Goal: Information Seeking & Learning: Find specific page/section

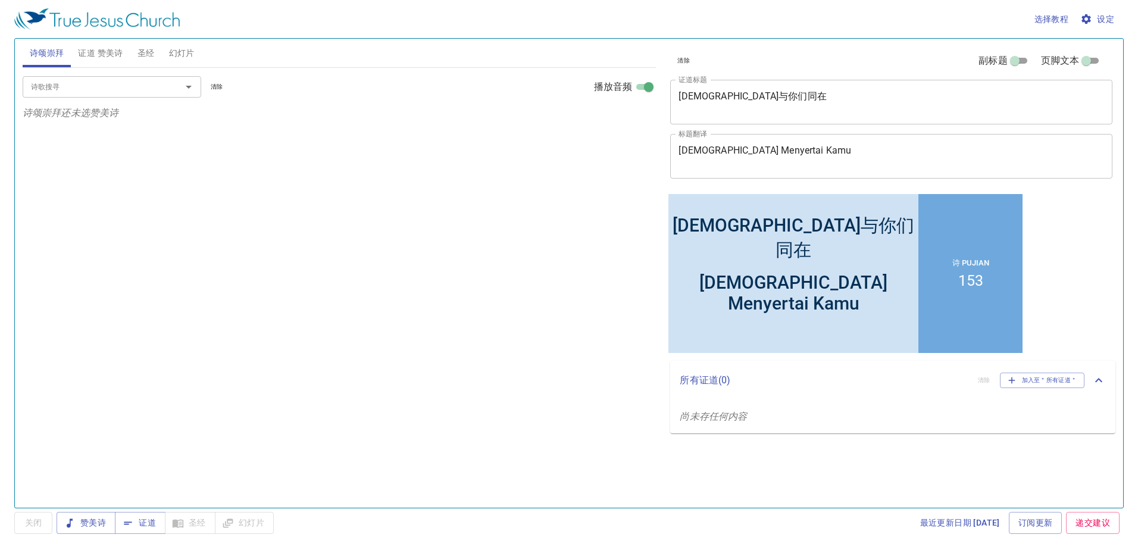
click at [145, 54] on span "圣经" at bounding box center [146, 53] width 17 height 15
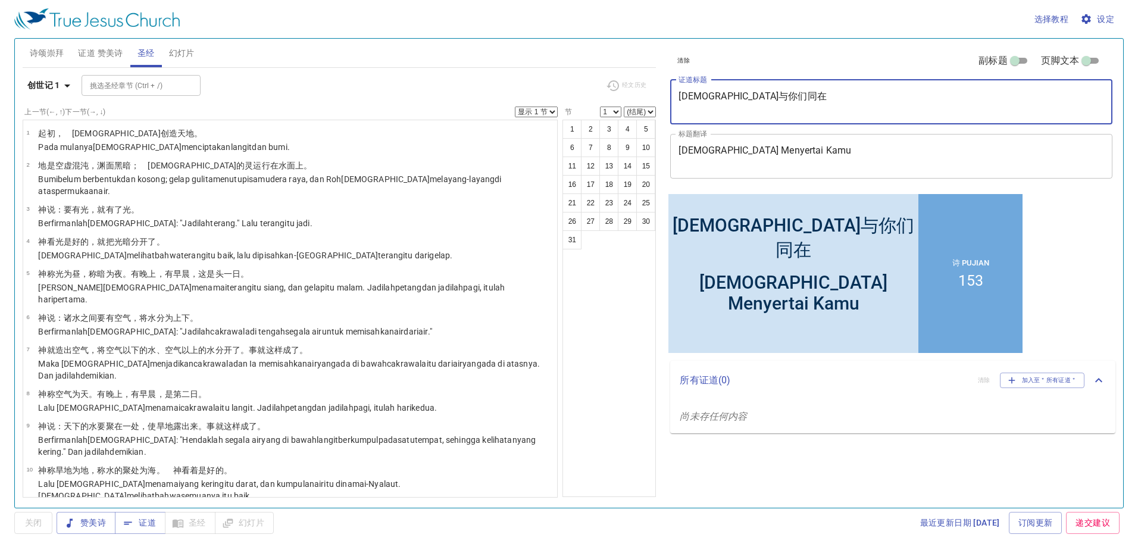
drag, startPoint x: 879, startPoint y: 110, endPoint x: 634, endPoint y: 85, distance: 247.2
click at [634, 85] on div "诗颂崇拜 证道 赞美诗 圣经 幻灯片 诗歌搜寻 诗歌搜寻 清除 播放音频 诗颂崇拜还未选赞美诗 诗歌搜寻 诗歌搜寻 清除 播放音频 删除 153、时刻交托主 …" at bounding box center [569, 268] width 1103 height 469
paste textarea "当背十架跟从主 [PERSON_NAME] [PERSON_NAME] Mengikut [DEMOGRAPHIC_DATA]"
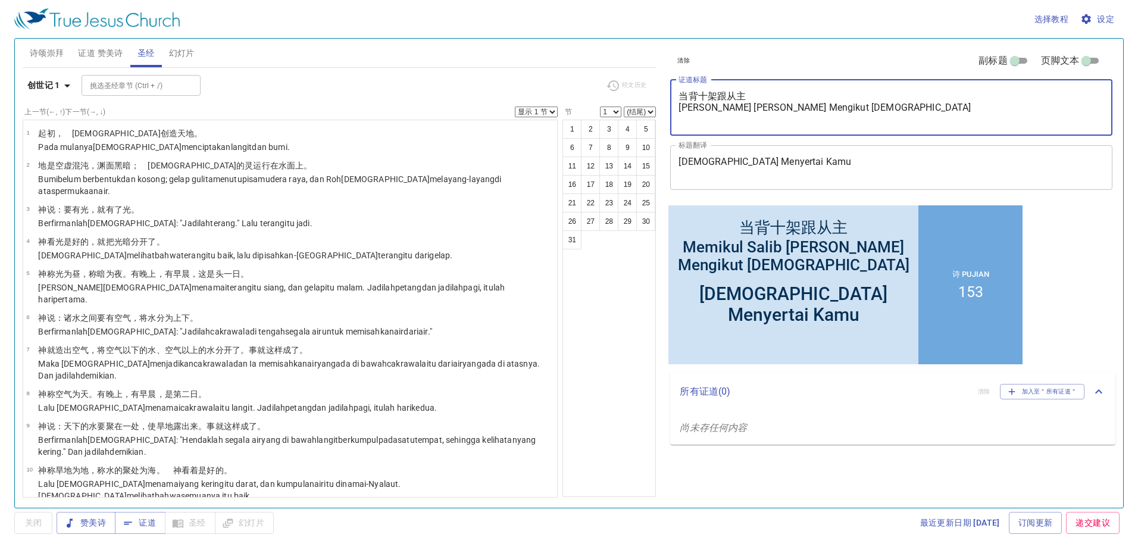
type textarea "当背十架跟从主 [PERSON_NAME] [PERSON_NAME] Mengikut [DEMOGRAPHIC_DATA]"
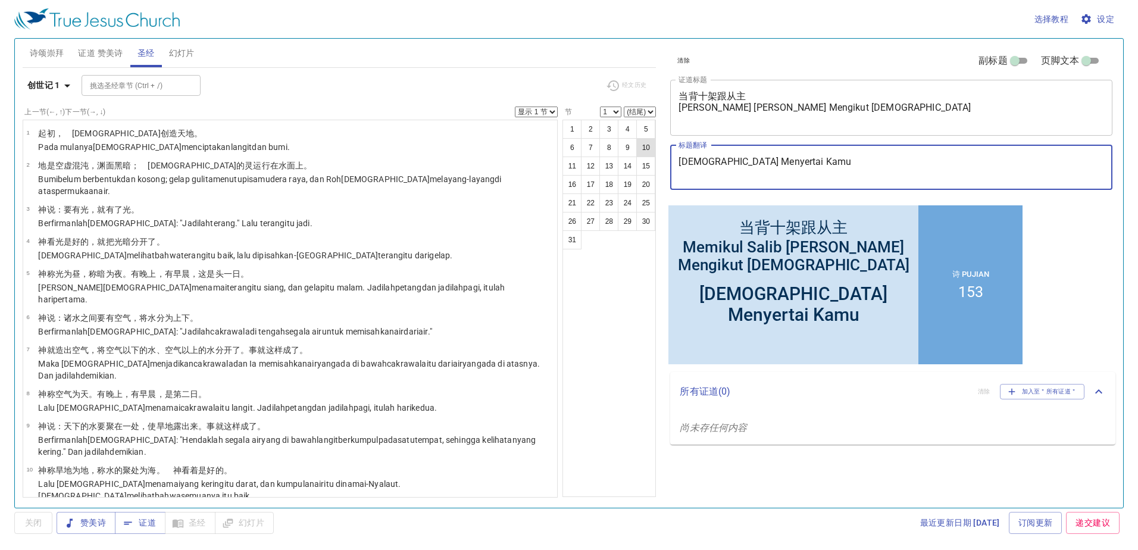
drag, startPoint x: 810, startPoint y: 169, endPoint x: 645, endPoint y: 149, distance: 166.1
click at [645, 150] on div "诗颂崇拜 证道 赞美诗 圣经 幻灯片 诗歌搜寻 诗歌搜寻 清除 播放音频 诗颂崇拜还未选赞美诗 诗歌搜寻 诗歌搜寻 清除 播放音频 删除 153、时刻交托主 …" at bounding box center [569, 268] width 1103 height 469
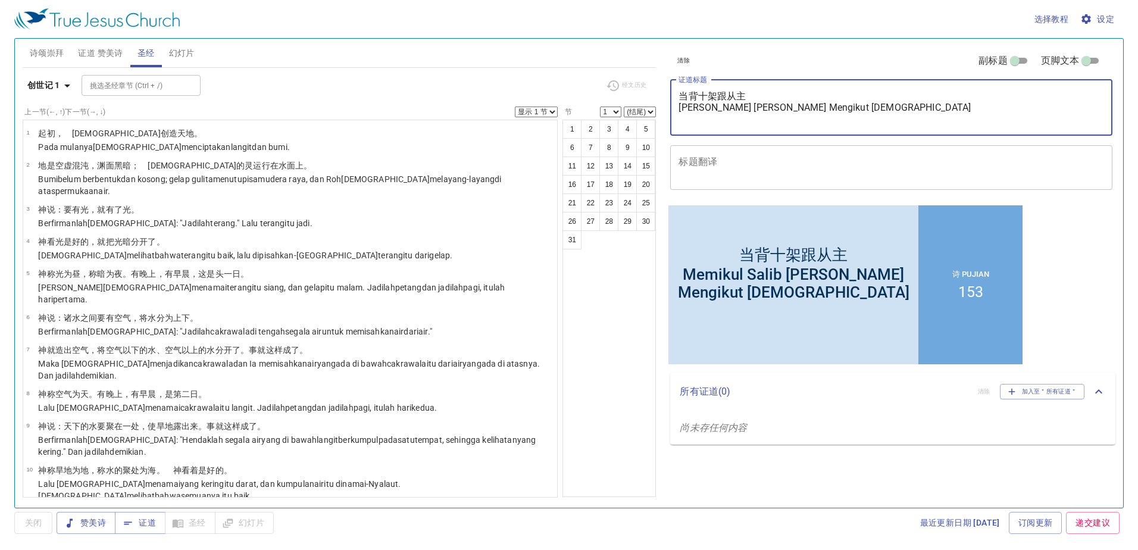
drag, startPoint x: 835, startPoint y: 105, endPoint x: 724, endPoint y: 102, distance: 111.4
click at [724, 102] on textarea "当背十架跟从主 [PERSON_NAME] [PERSON_NAME] Mengikut [DEMOGRAPHIC_DATA]" at bounding box center [892, 108] width 426 height 34
click at [681, 104] on textarea "当背十架跟从主 [PERSON_NAME] [PERSON_NAME] Mengikut [DEMOGRAPHIC_DATA]" at bounding box center [892, 108] width 426 height 34
type textarea "当背十架跟从主"
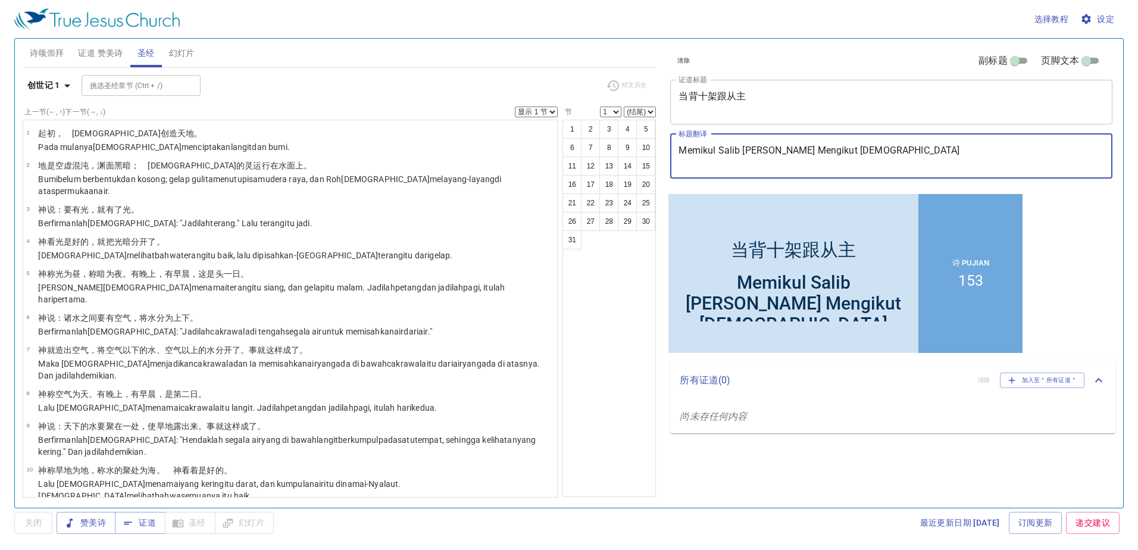
type textarea "Memikul Salib [PERSON_NAME] Mengikut [DEMOGRAPHIC_DATA]"
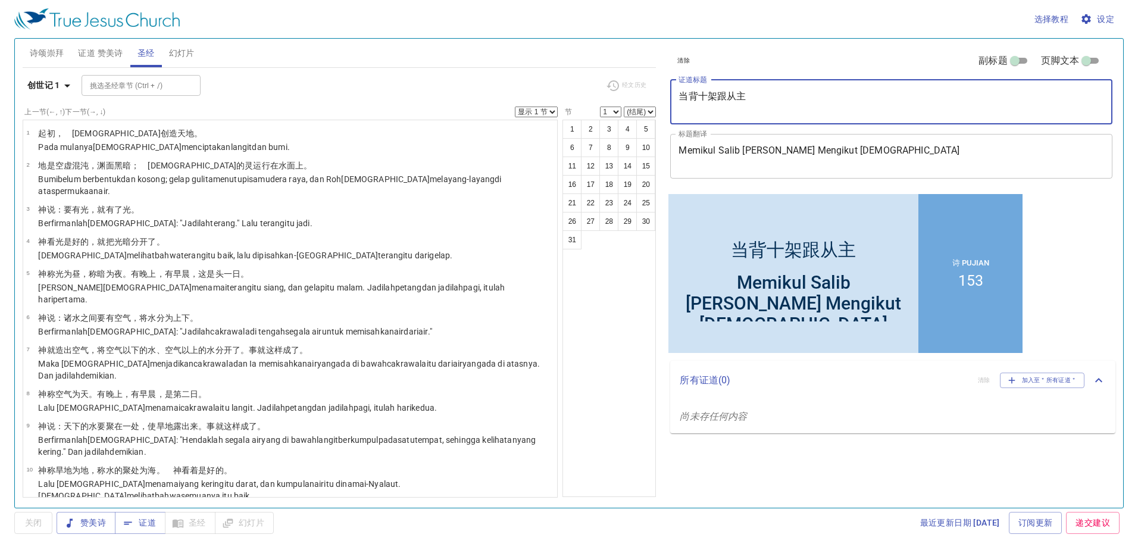
click at [725, 113] on textarea "当背十架跟从主" at bounding box center [892, 102] width 426 height 23
click at [93, 47] on span "证道 赞美诗" at bounding box center [100, 53] width 45 height 15
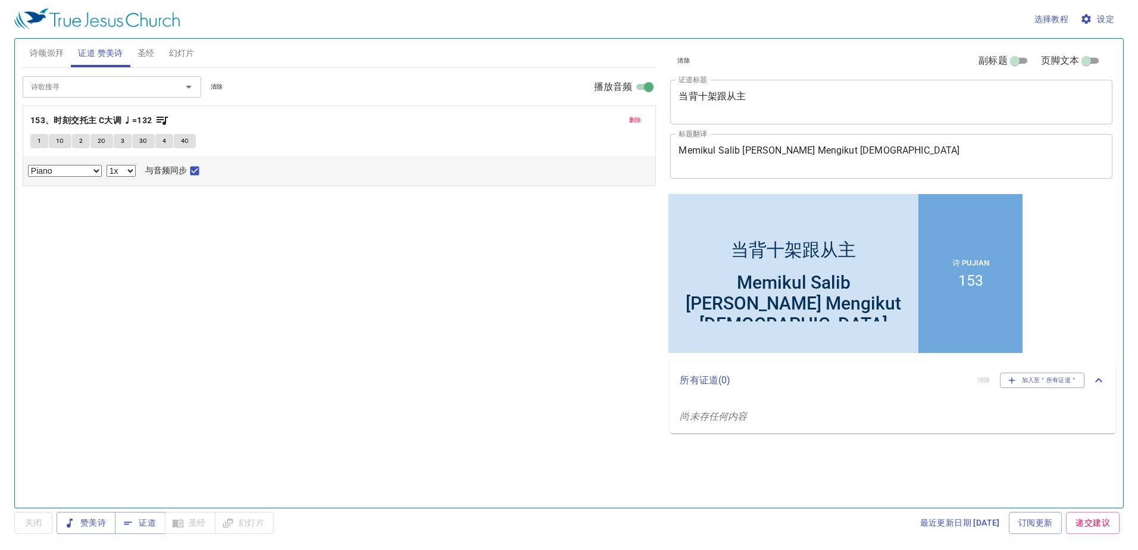
click at [637, 120] on span "删除" at bounding box center [635, 120] width 13 height 11
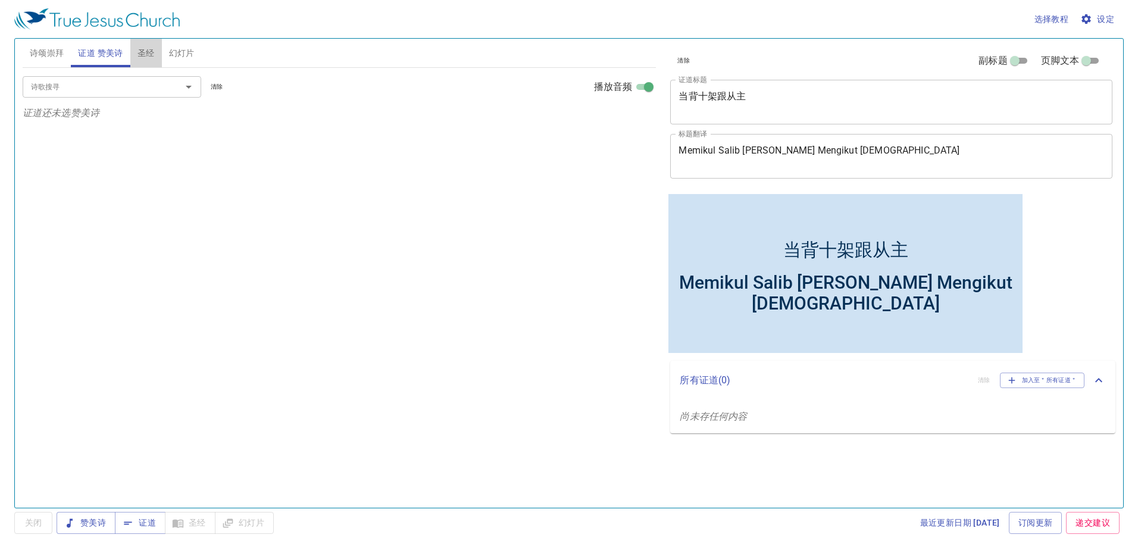
click at [143, 52] on span "圣经" at bounding box center [146, 53] width 17 height 15
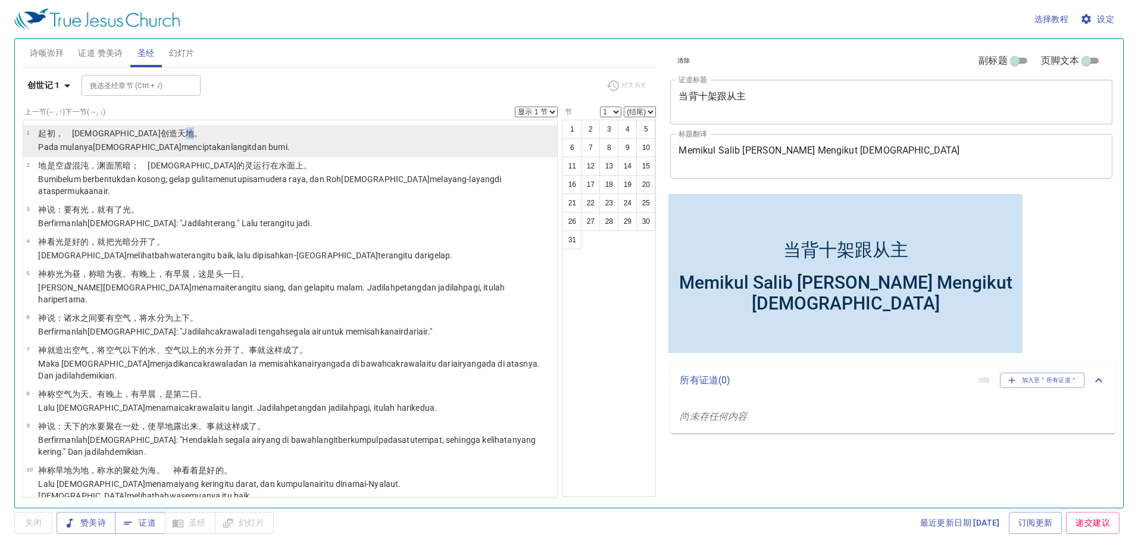
click at [107, 139] on p "﻿起初 ，　[DEMOGRAPHIC_DATA] 创造 天 地 。" at bounding box center [163, 133] width 251 height 12
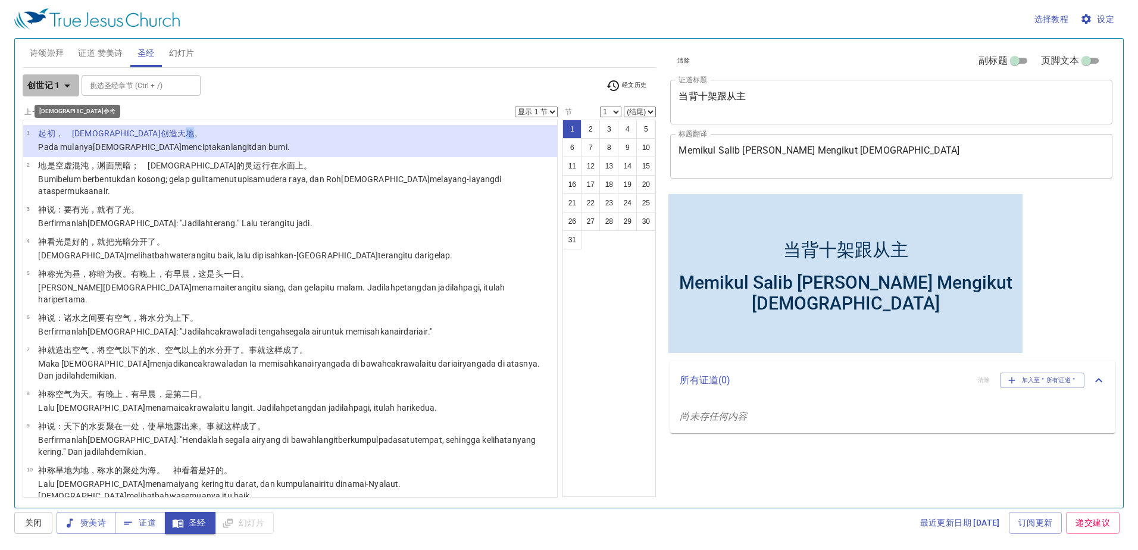
click at [67, 81] on icon "button" at bounding box center [67, 86] width 14 height 14
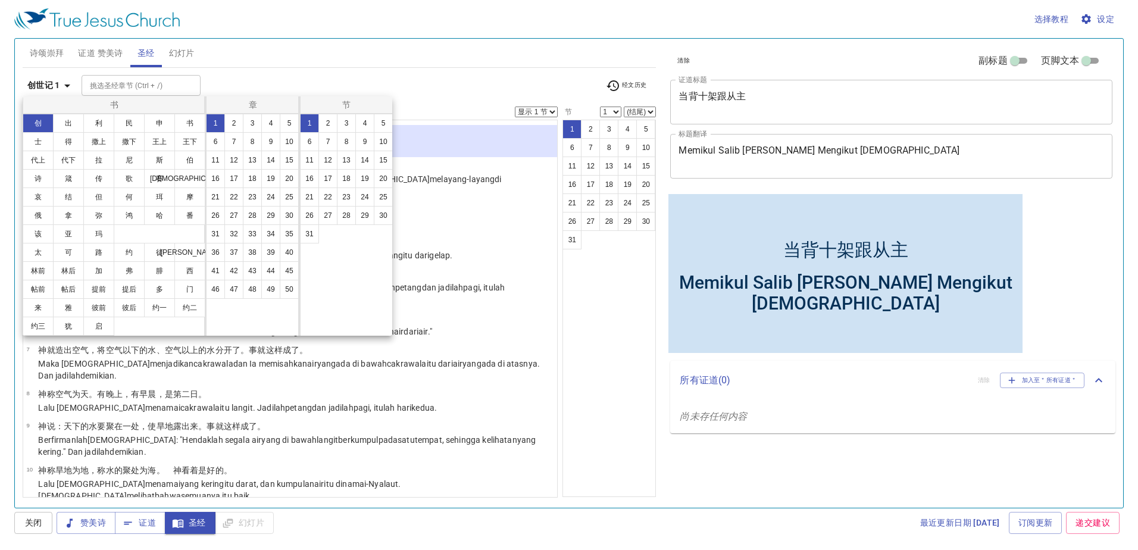
drag, startPoint x: 757, startPoint y: 495, endPoint x: 828, endPoint y: 491, distance: 71.6
click at [757, 495] on div at bounding box center [569, 275] width 1138 height 550
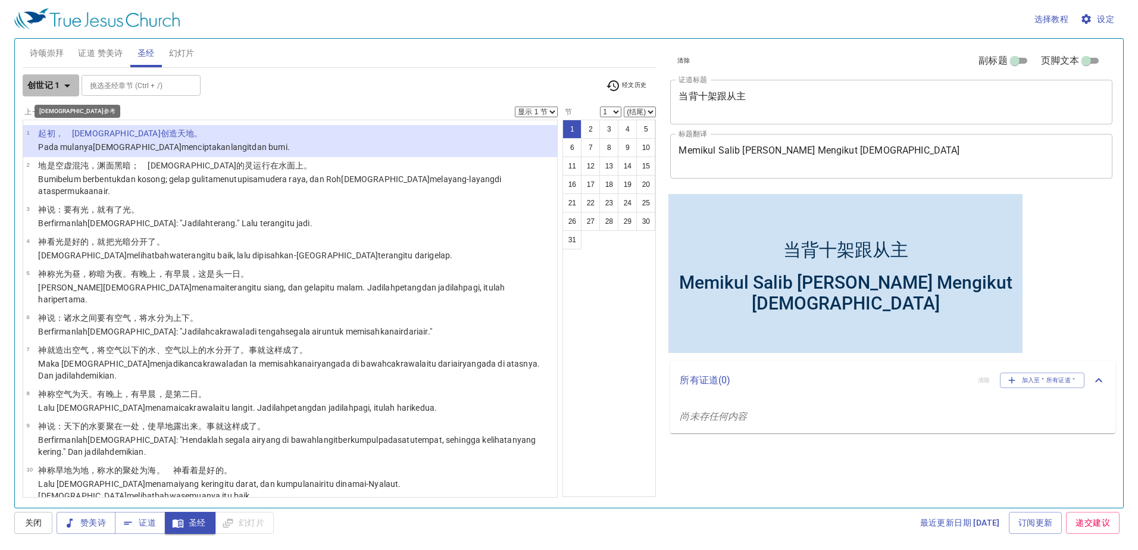
click at [65, 84] on icon "button" at bounding box center [67, 86] width 14 height 14
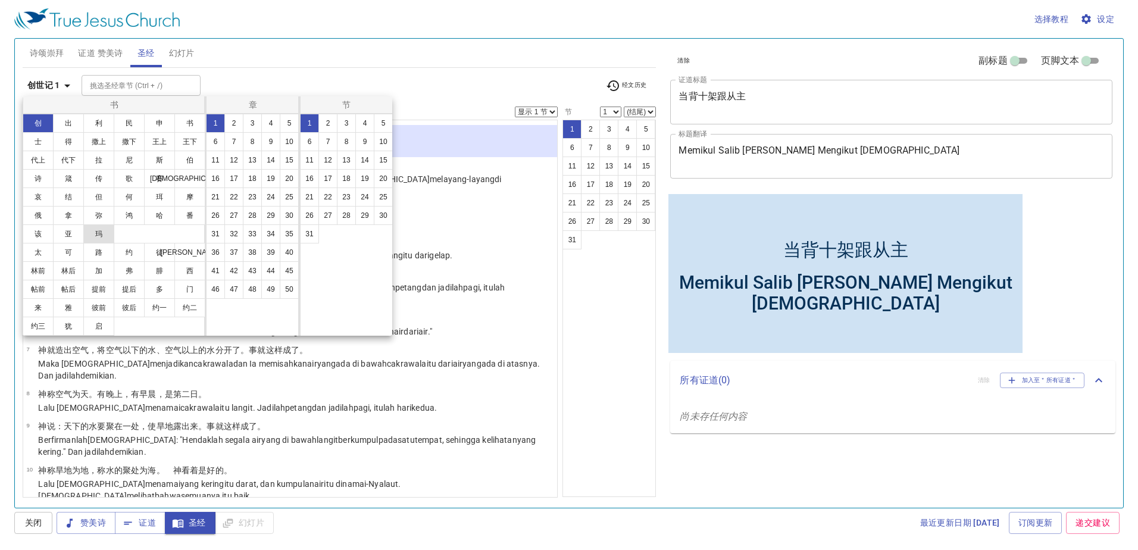
drag, startPoint x: 28, startPoint y: 254, endPoint x: 98, endPoint y: 224, distance: 75.5
click at [30, 252] on button "太" at bounding box center [38, 252] width 31 height 19
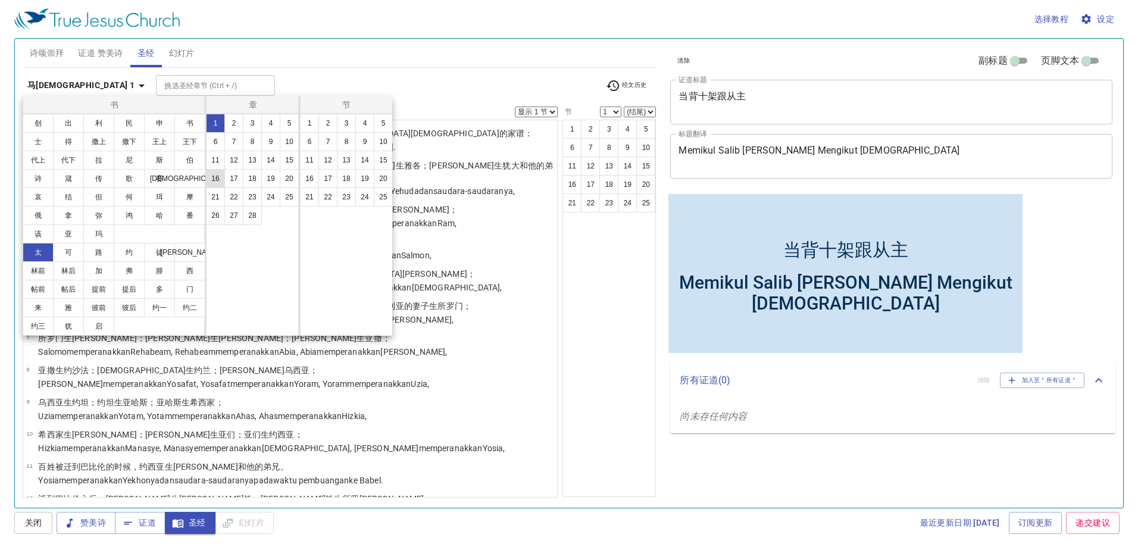
click at [210, 183] on button "16" at bounding box center [215, 178] width 19 height 19
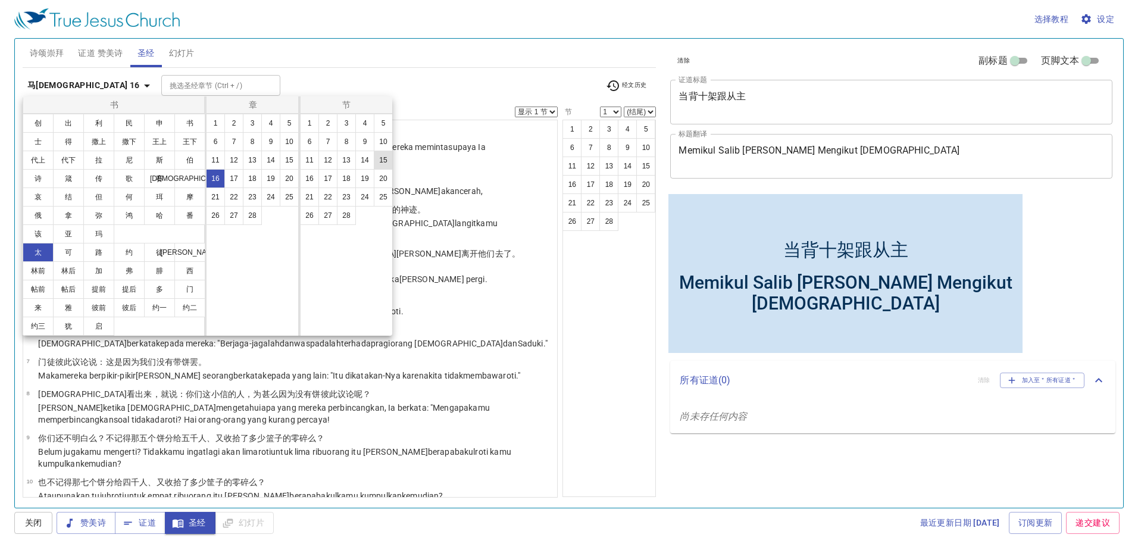
click at [378, 161] on button "15" at bounding box center [383, 160] width 19 height 19
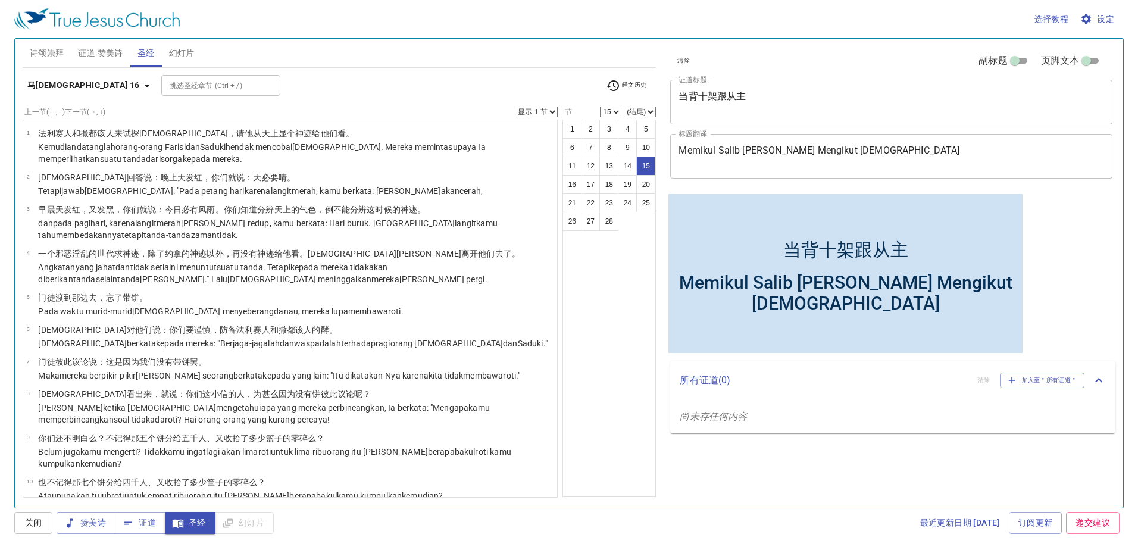
scroll to position [378, 0]
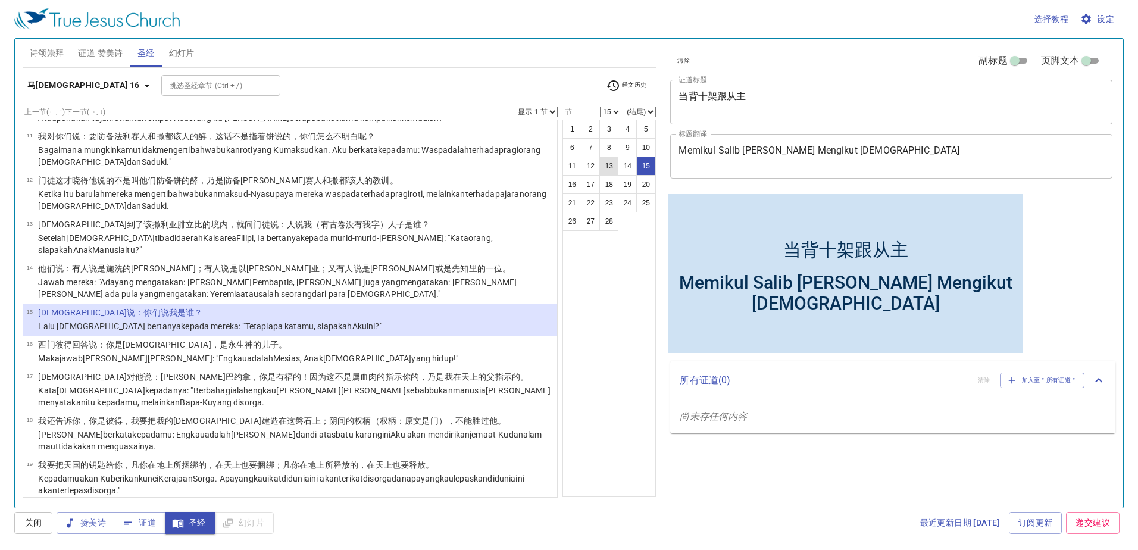
click at [600, 167] on button "13" at bounding box center [609, 166] width 19 height 19
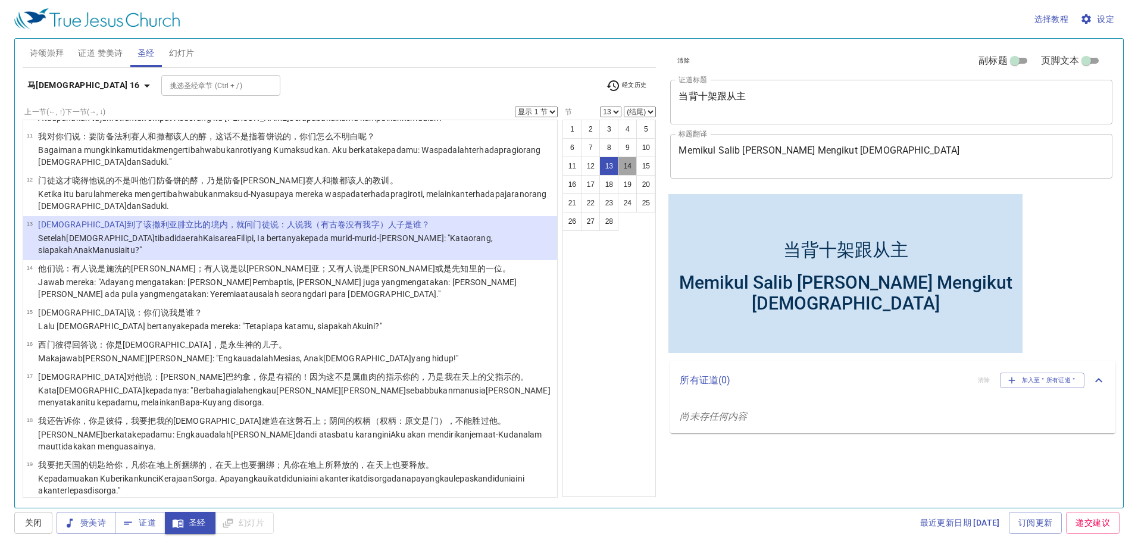
click at [620, 167] on button "14" at bounding box center [627, 166] width 19 height 19
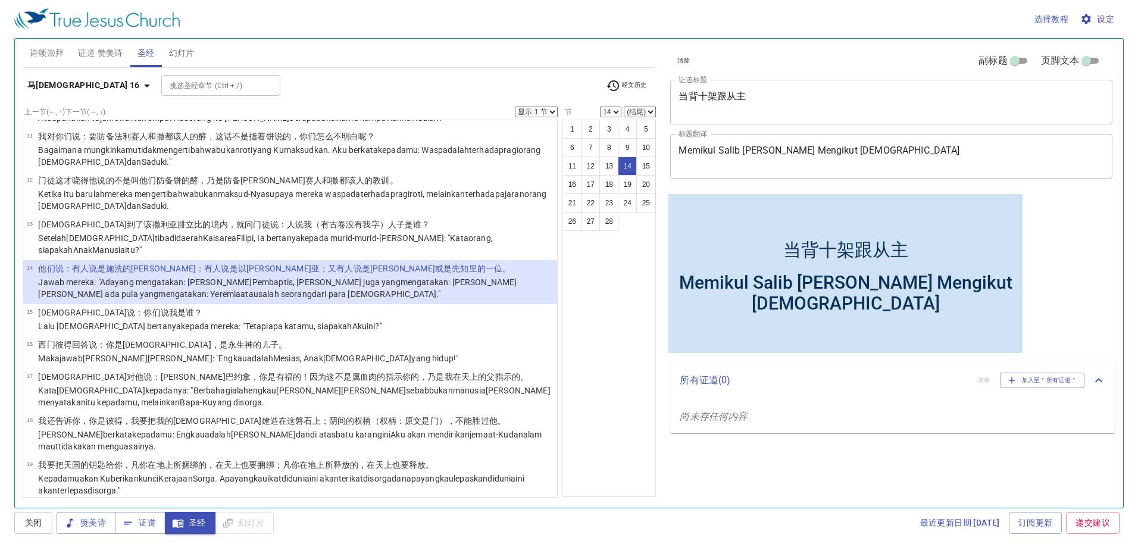
scroll to position [402, 0]
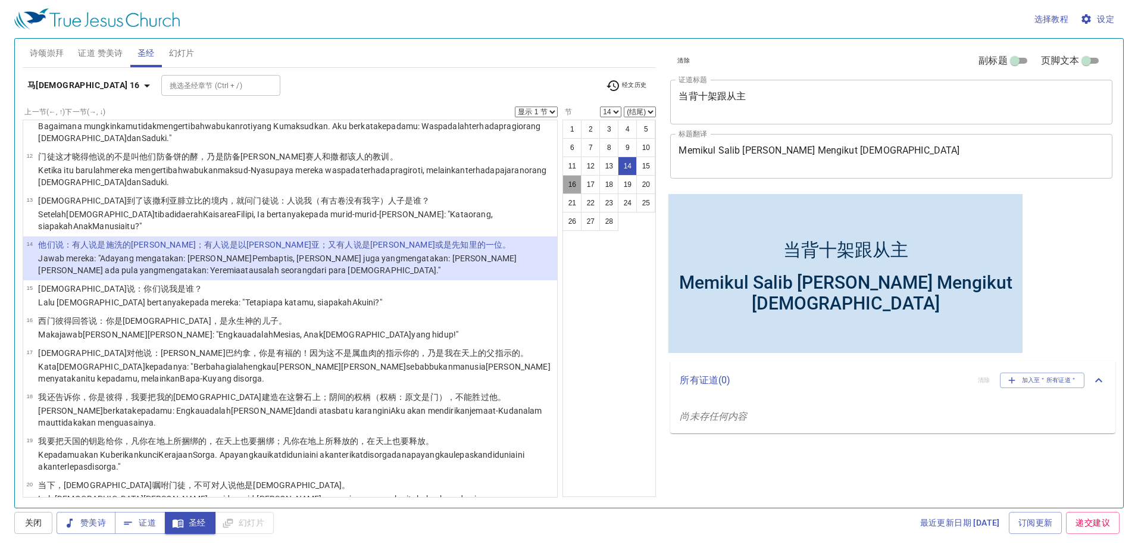
click at [577, 188] on button "16" at bounding box center [572, 184] width 19 height 19
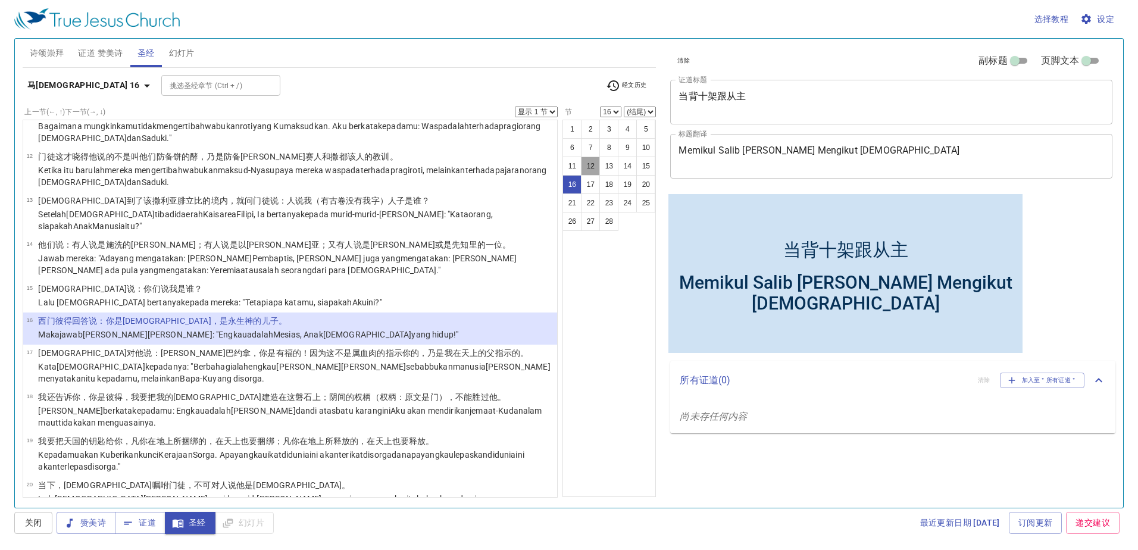
click at [582, 169] on button "12" at bounding box center [590, 166] width 19 height 19
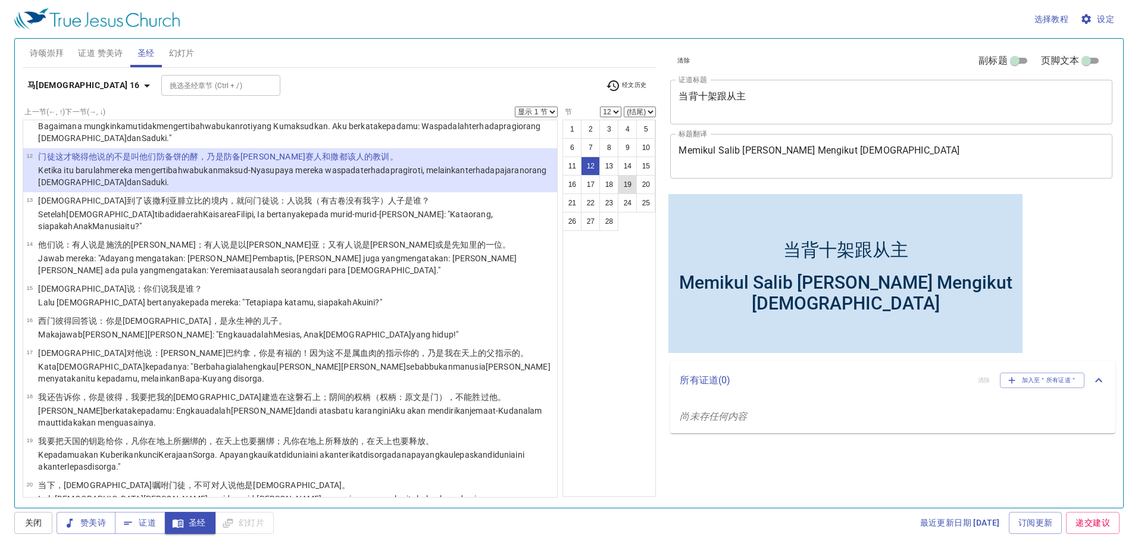
click at [632, 190] on button "19" at bounding box center [627, 184] width 19 height 19
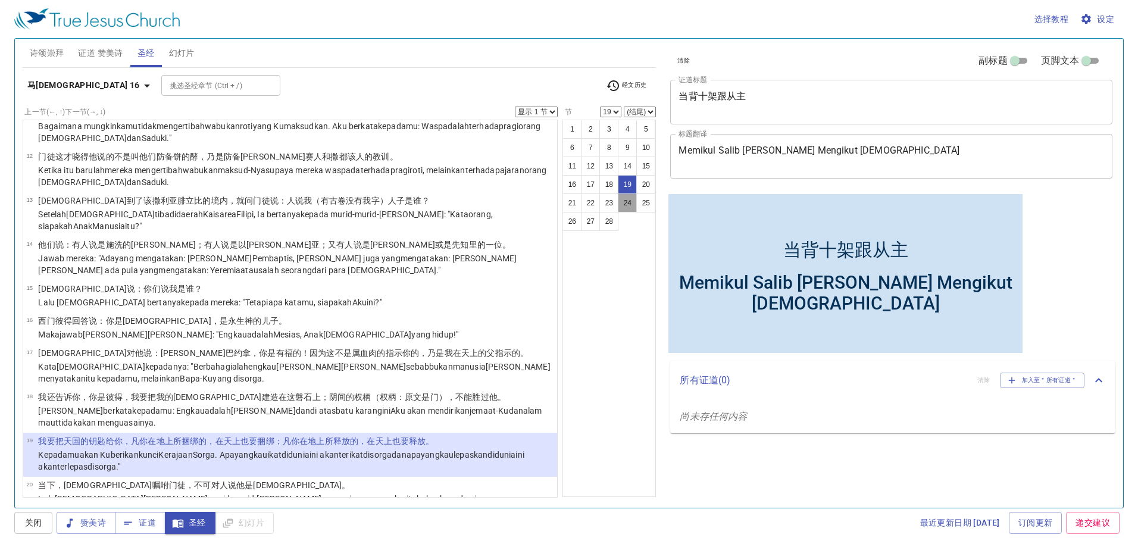
click at [619, 211] on button "24" at bounding box center [627, 203] width 19 height 19
select select "24"
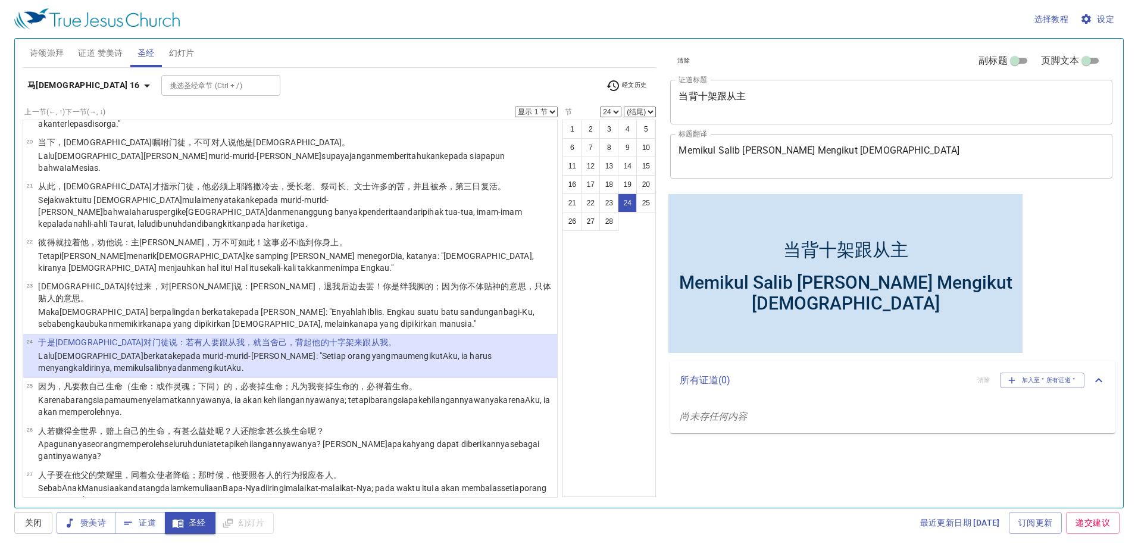
click at [637, 110] on select "(结尾) 25 26 27 28" at bounding box center [640, 112] width 32 height 11
select select "28"
click at [624, 107] on select "(结尾) 25 26 27 28" at bounding box center [640, 112] width 32 height 11
click at [51, 83] on b "马[DEMOGRAPHIC_DATA] 16" at bounding box center [83, 85] width 113 height 15
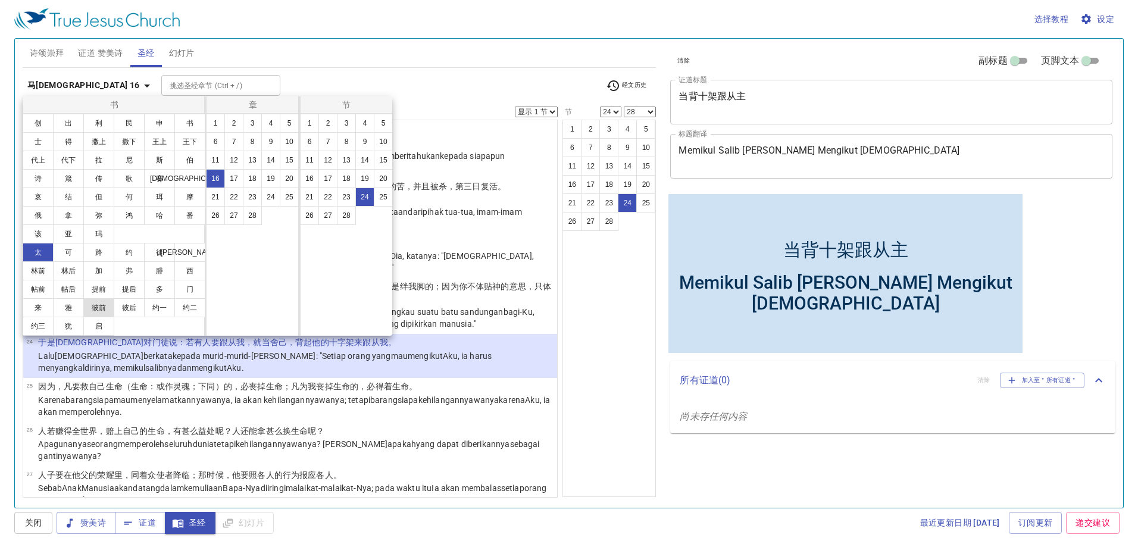
drag, startPoint x: 101, startPoint y: 311, endPoint x: 126, endPoint y: 283, distance: 38.0
click at [101, 311] on button "彼前" at bounding box center [98, 307] width 31 height 19
select select
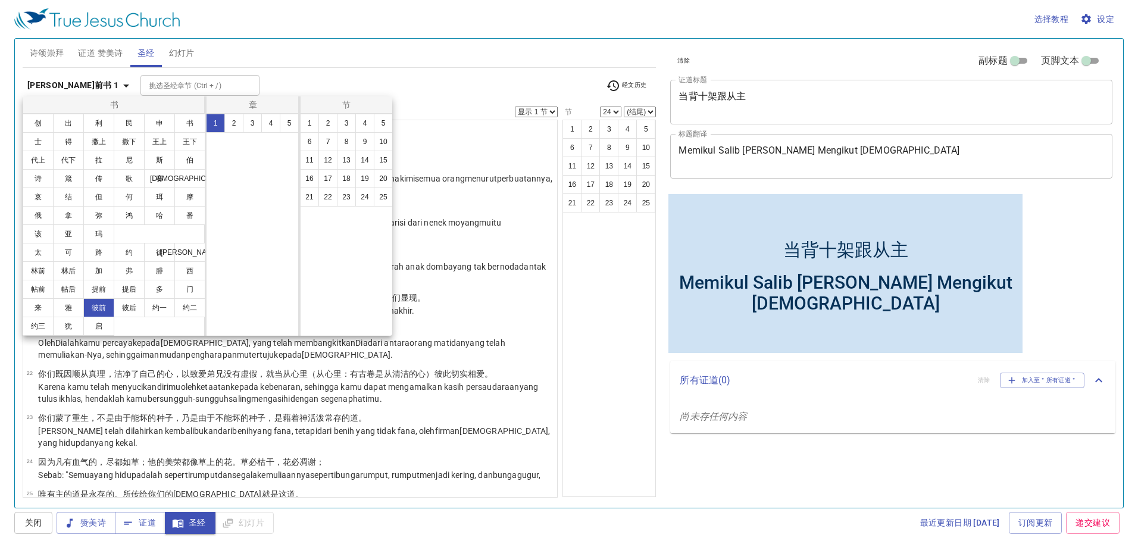
scroll to position [0, 0]
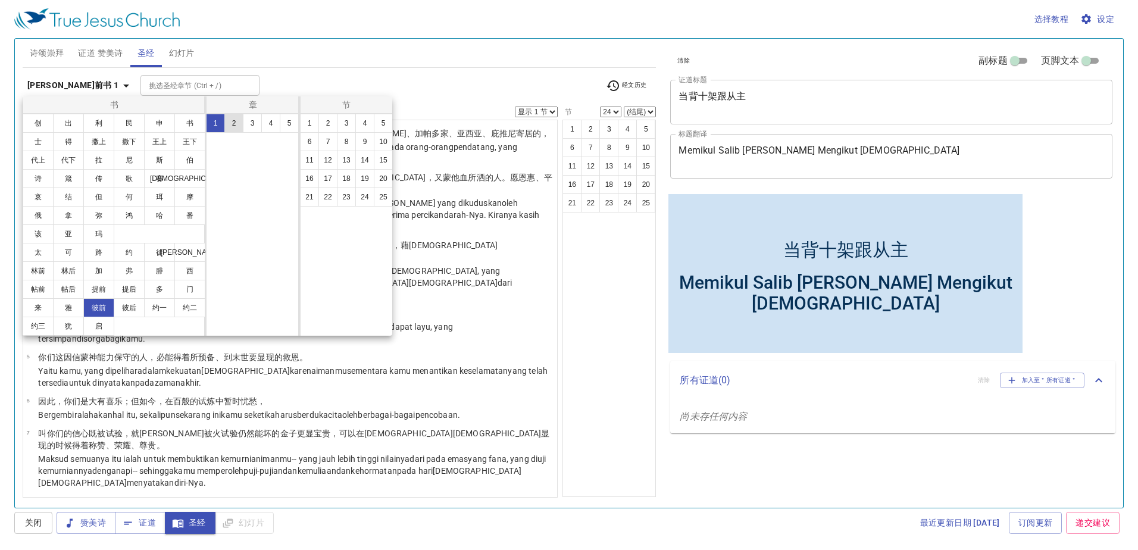
click at [241, 124] on button "2" at bounding box center [233, 123] width 19 height 19
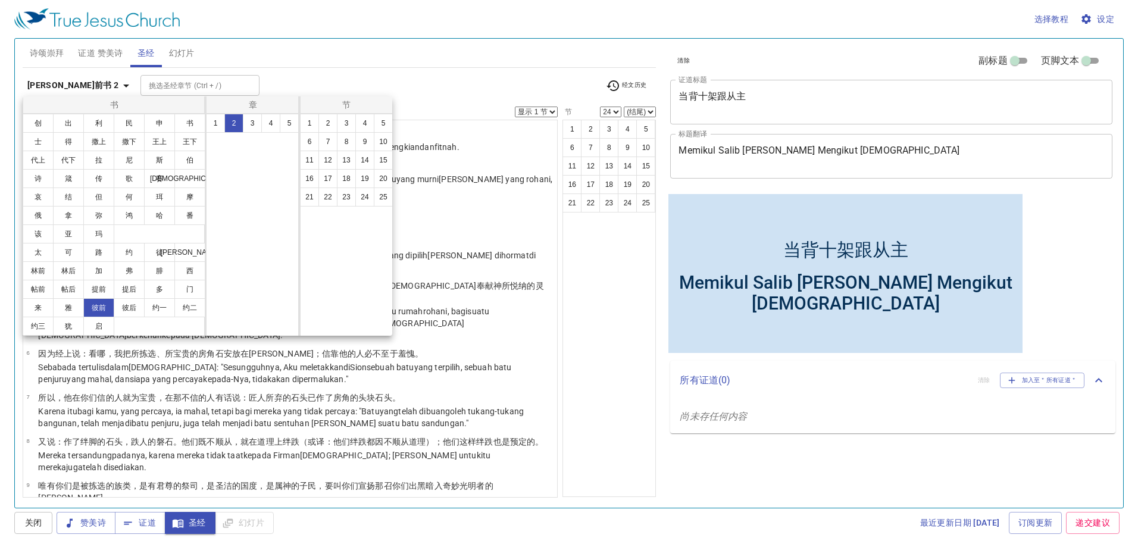
drag, startPoint x: 363, startPoint y: 201, endPoint x: 347, endPoint y: 223, distance: 26.4
click at [364, 201] on button "24" at bounding box center [364, 197] width 19 height 19
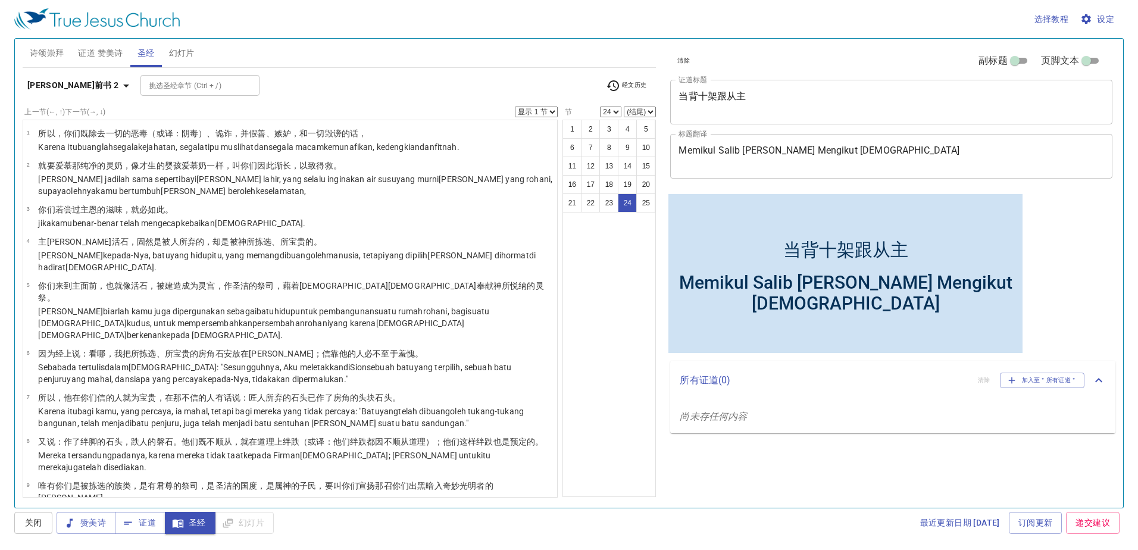
scroll to position [627, 0]
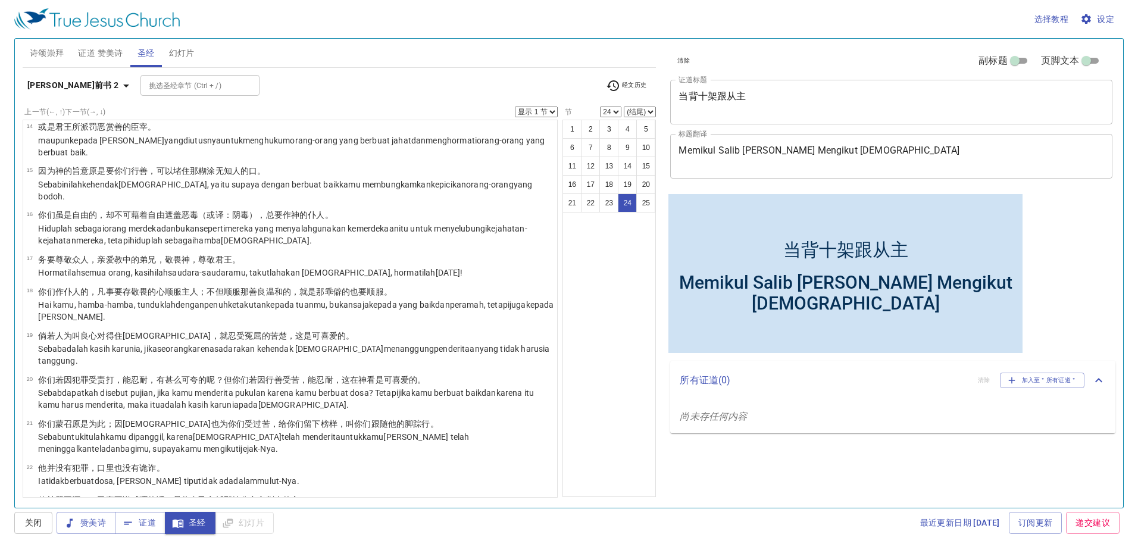
drag, startPoint x: 33, startPoint y: 64, endPoint x: 41, endPoint y: 91, distance: 28.1
click at [33, 65] on button "诗颂崇拜" at bounding box center [47, 53] width 49 height 29
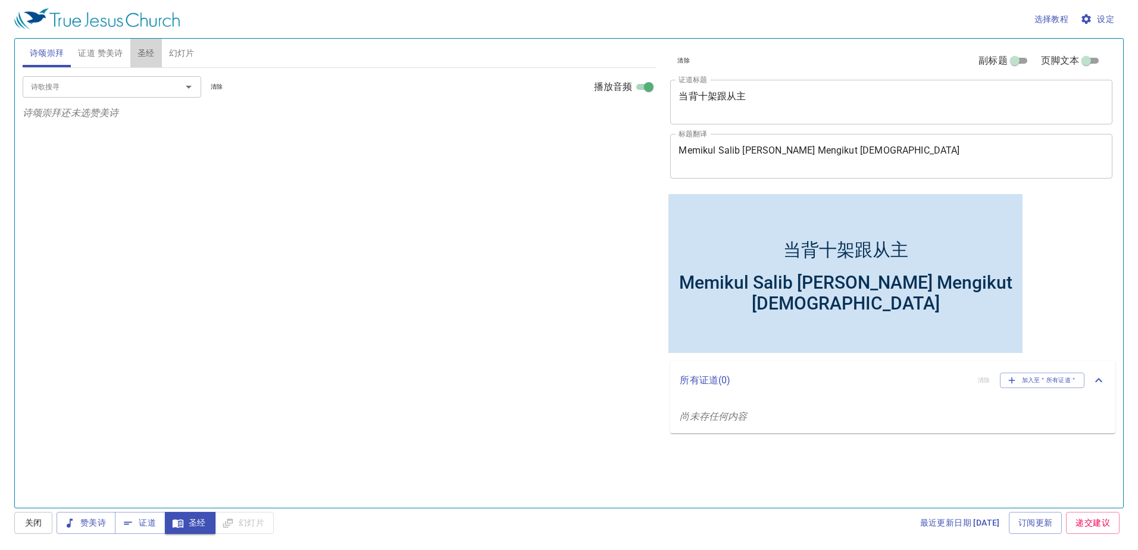
click at [134, 48] on button "圣经" at bounding box center [146, 53] width 32 height 29
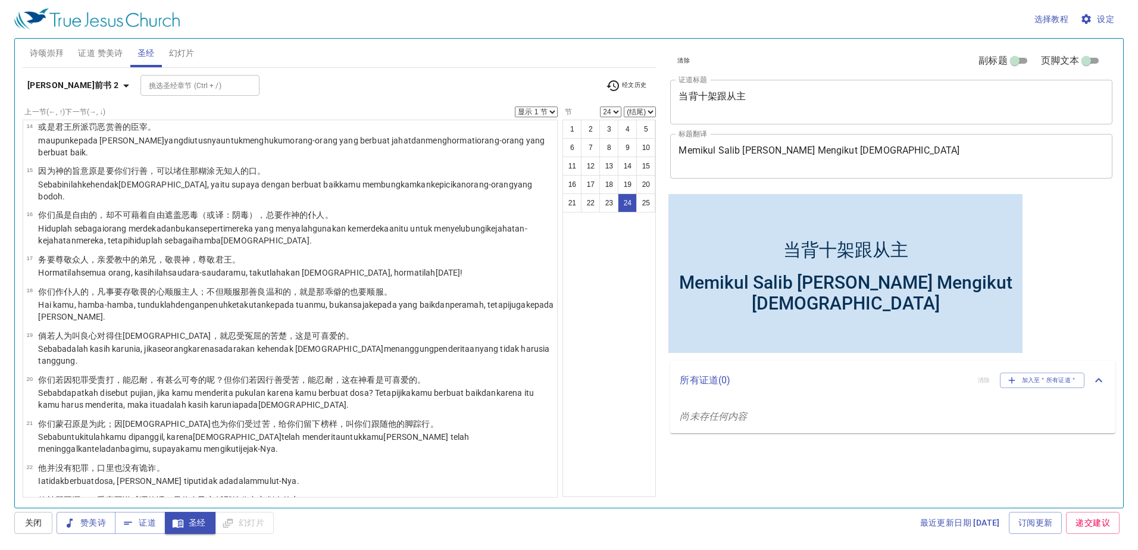
click at [54, 84] on b "[PERSON_NAME]前书 2" at bounding box center [73, 85] width 92 height 15
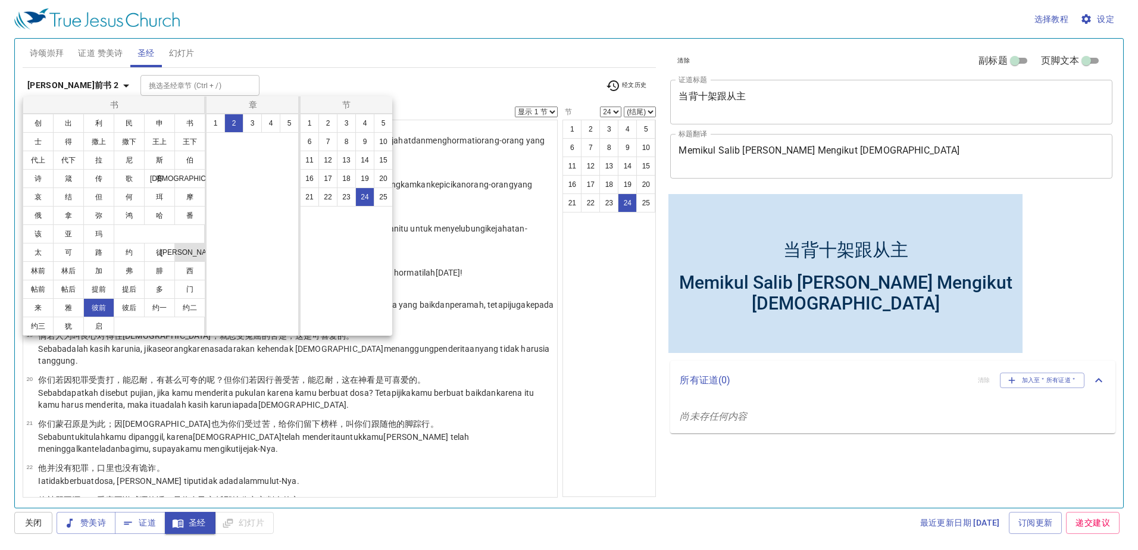
click at [194, 252] on button "[PERSON_NAME]" at bounding box center [189, 252] width 31 height 19
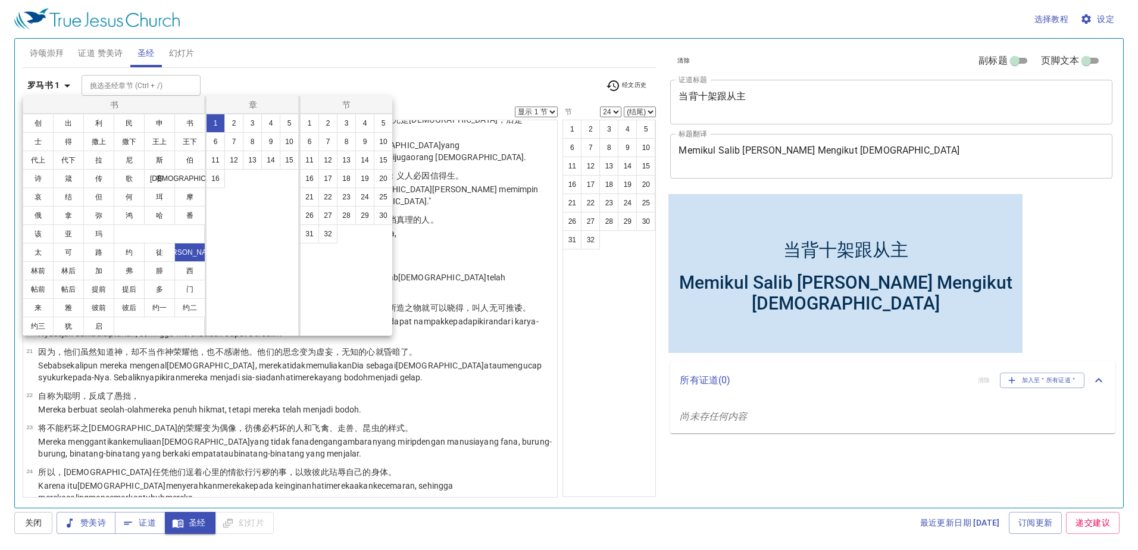
scroll to position [0, 0]
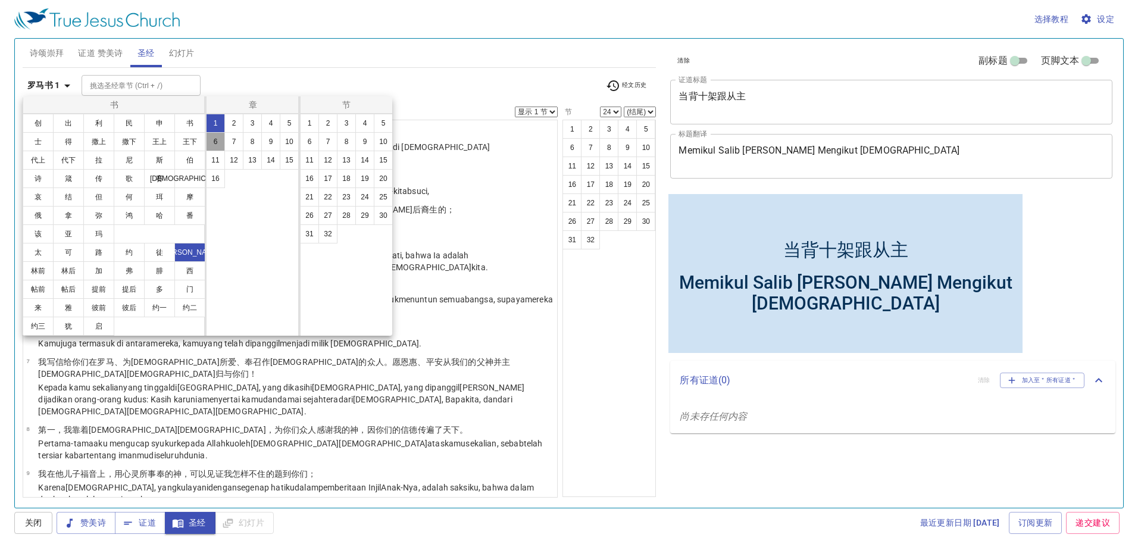
click at [220, 146] on button "6" at bounding box center [215, 141] width 19 height 19
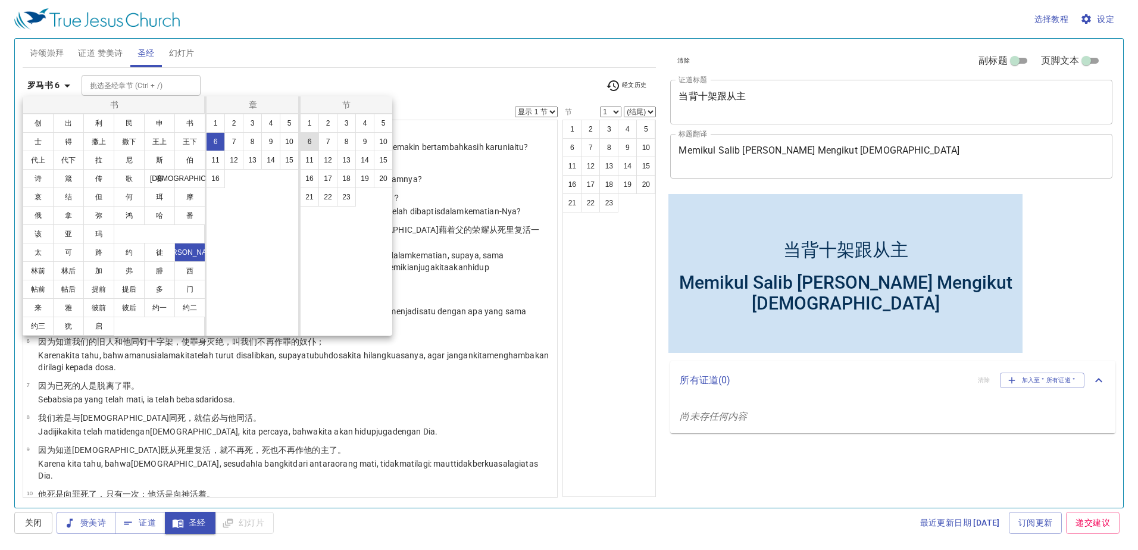
click at [315, 139] on button "6" at bounding box center [309, 141] width 19 height 19
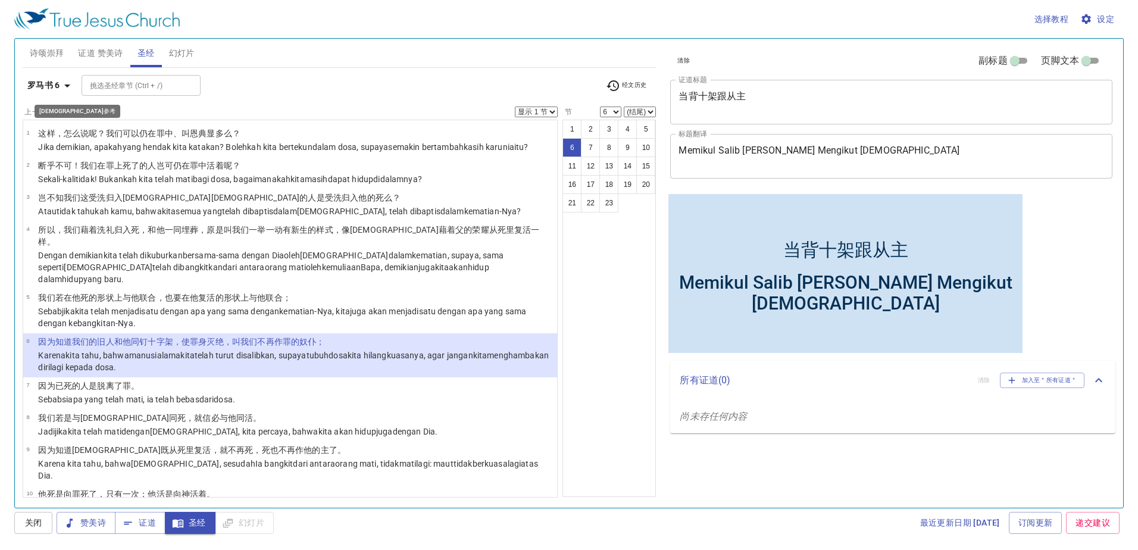
click at [26, 92] on button "罗马书 6" at bounding box center [51, 85] width 57 height 22
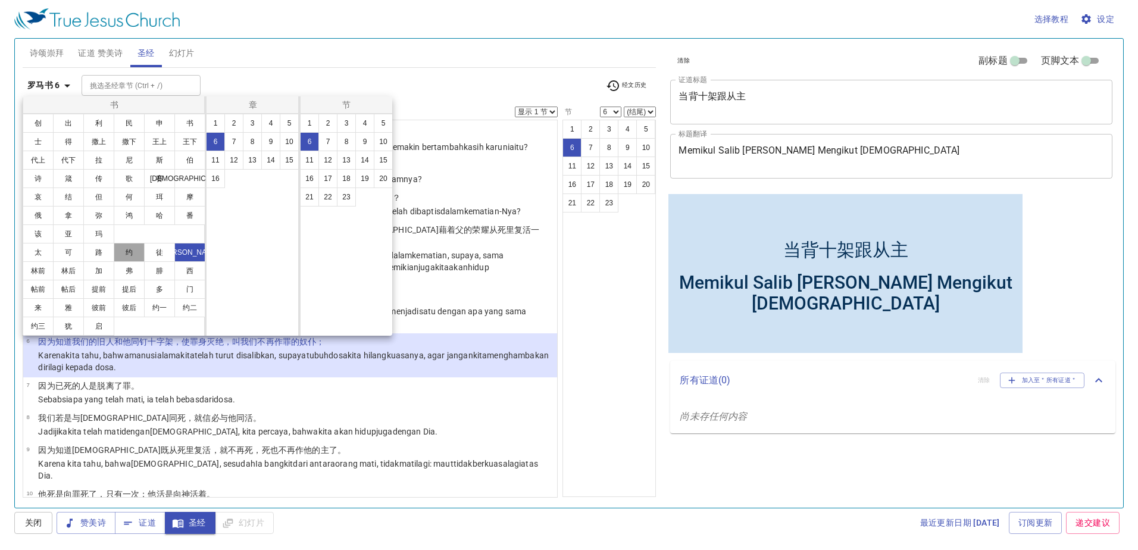
drag, startPoint x: 120, startPoint y: 257, endPoint x: 155, endPoint y: 229, distance: 44.8
click at [121, 257] on button "约" at bounding box center [129, 252] width 31 height 19
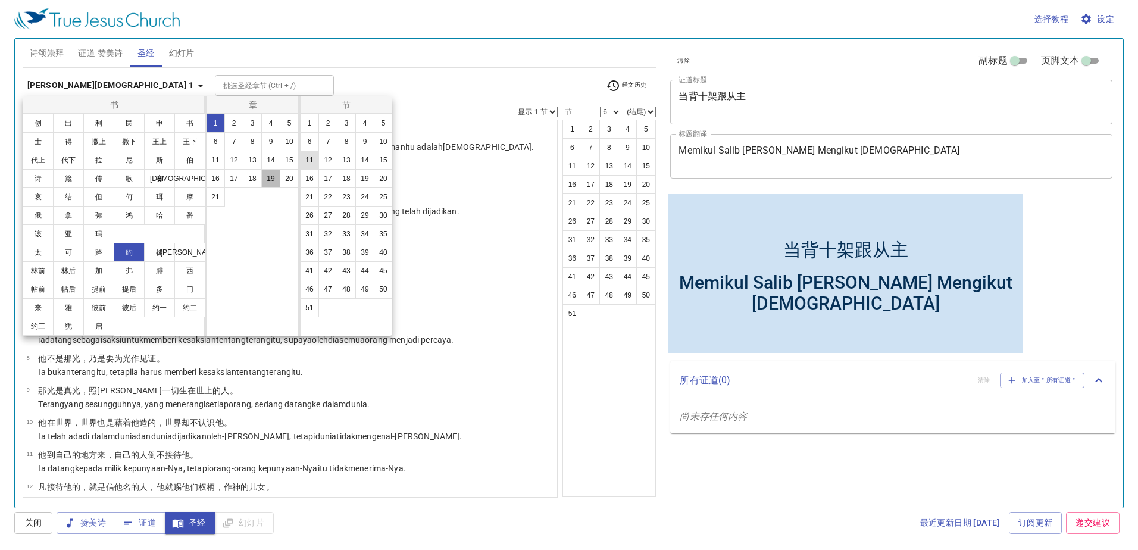
drag, startPoint x: 268, startPoint y: 176, endPoint x: 308, endPoint y: 166, distance: 41.2
click at [269, 176] on button "19" at bounding box center [270, 178] width 19 height 19
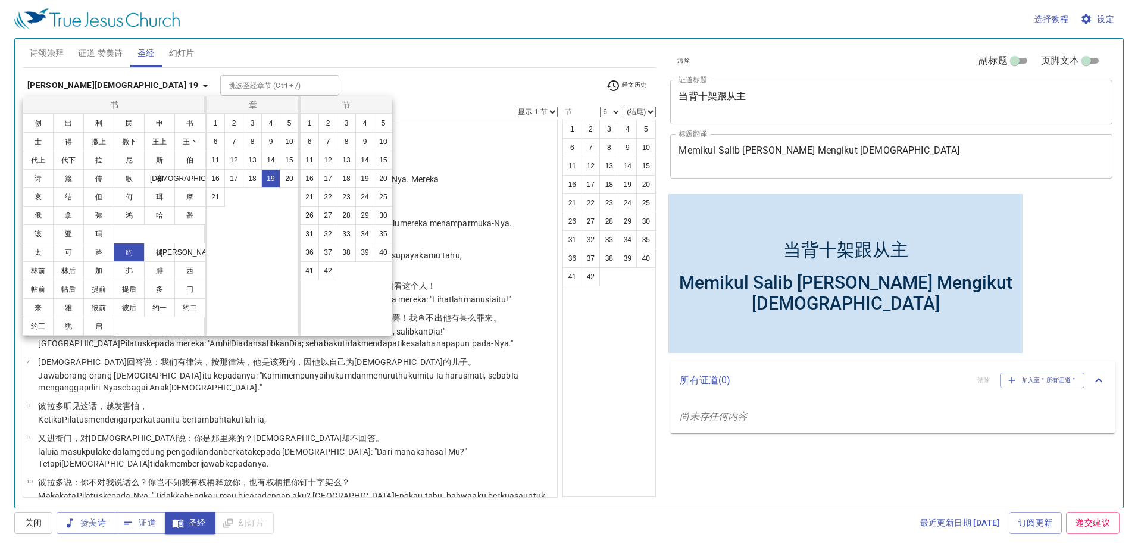
drag, startPoint x: 380, startPoint y: 161, endPoint x: 399, endPoint y: 224, distance: 65.8
click at [381, 161] on button "15" at bounding box center [383, 160] width 19 height 19
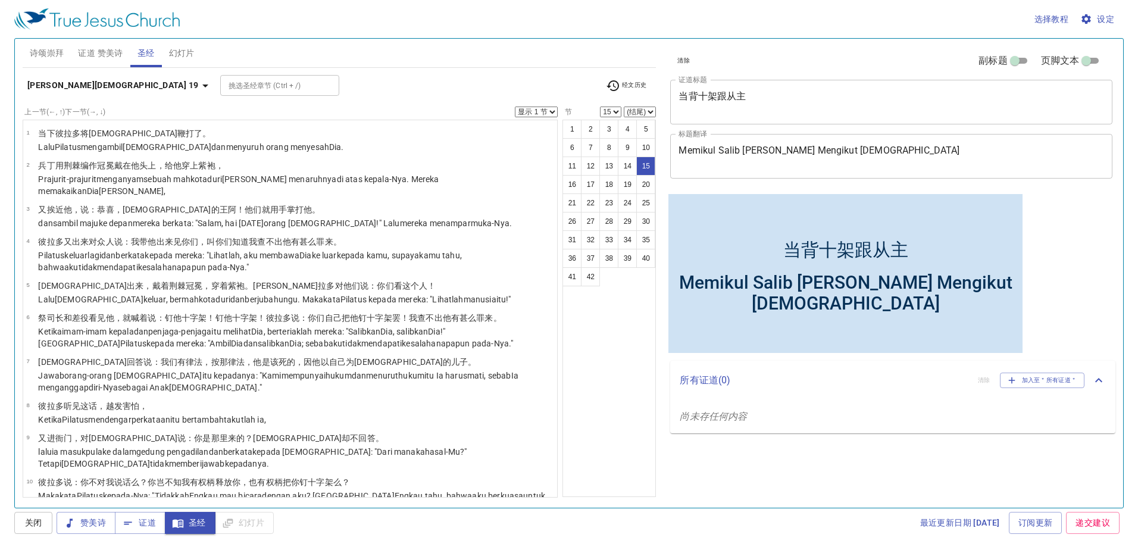
scroll to position [396, 0]
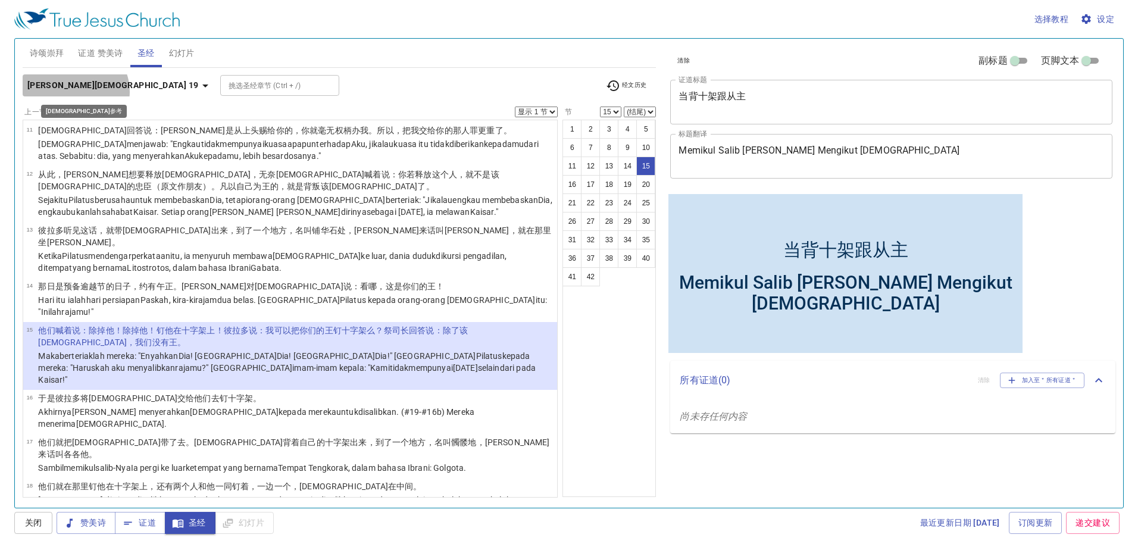
click at [198, 92] on icon "button" at bounding box center [205, 86] width 14 height 14
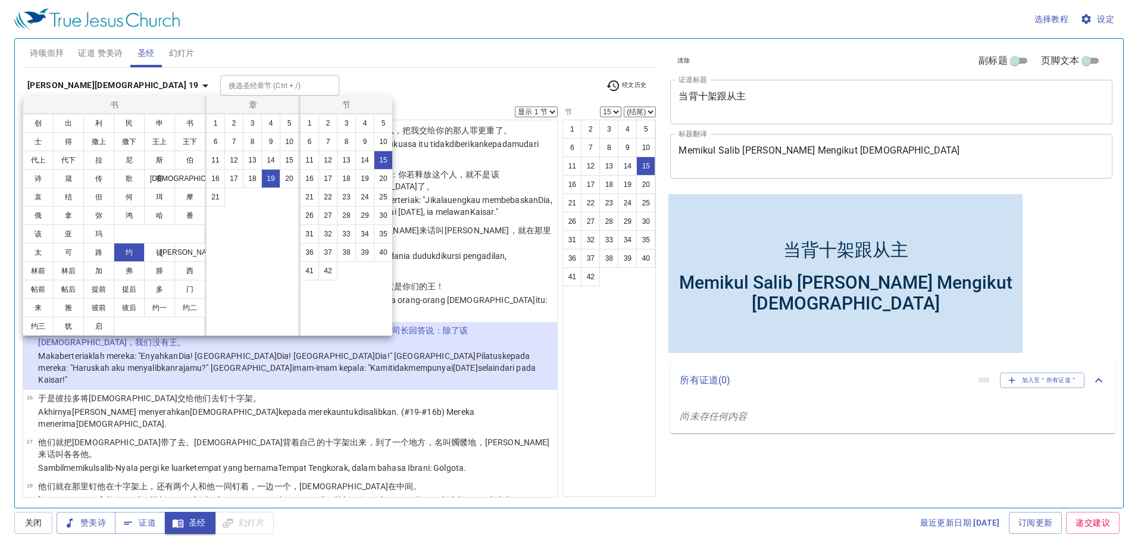
click at [20, 250] on div at bounding box center [569, 275] width 1138 height 550
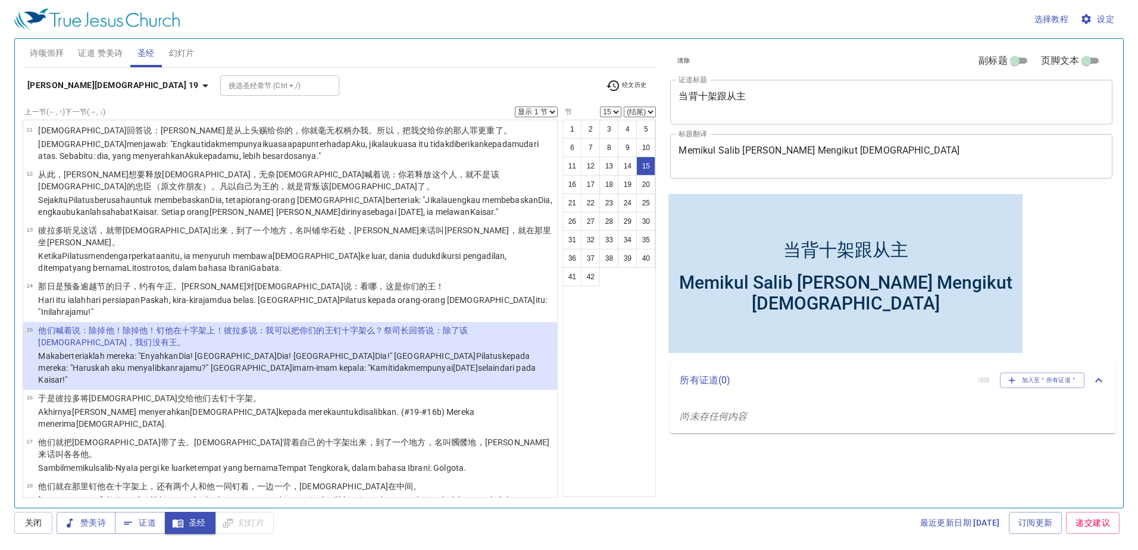
click at [60, 85] on b "[PERSON_NAME][DEMOGRAPHIC_DATA] 19" at bounding box center [112, 85] width 171 height 15
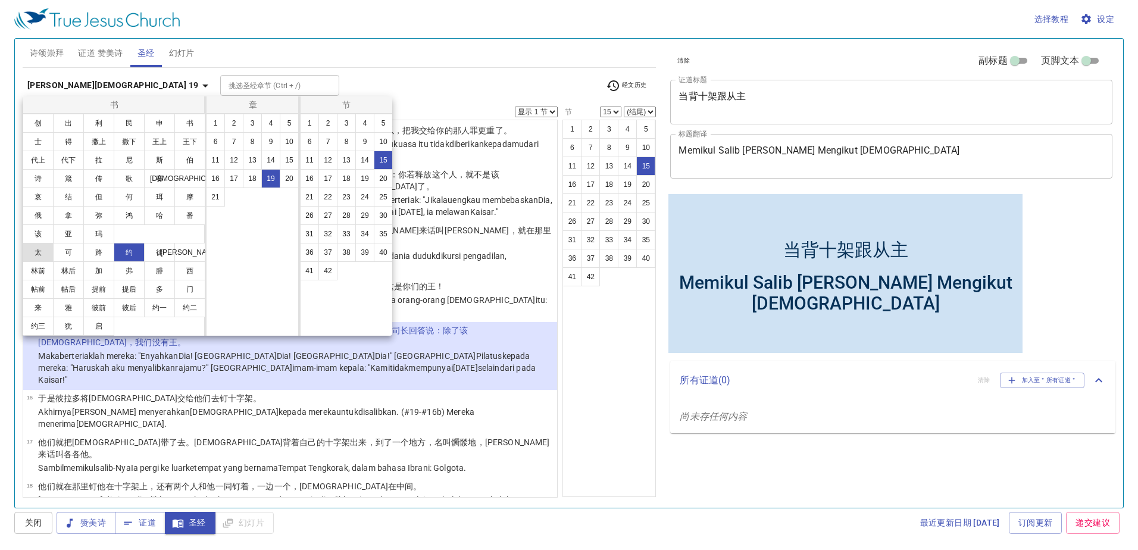
drag, startPoint x: 42, startPoint y: 251, endPoint x: 110, endPoint y: 213, distance: 77.6
click at [42, 250] on button "太" at bounding box center [38, 252] width 31 height 19
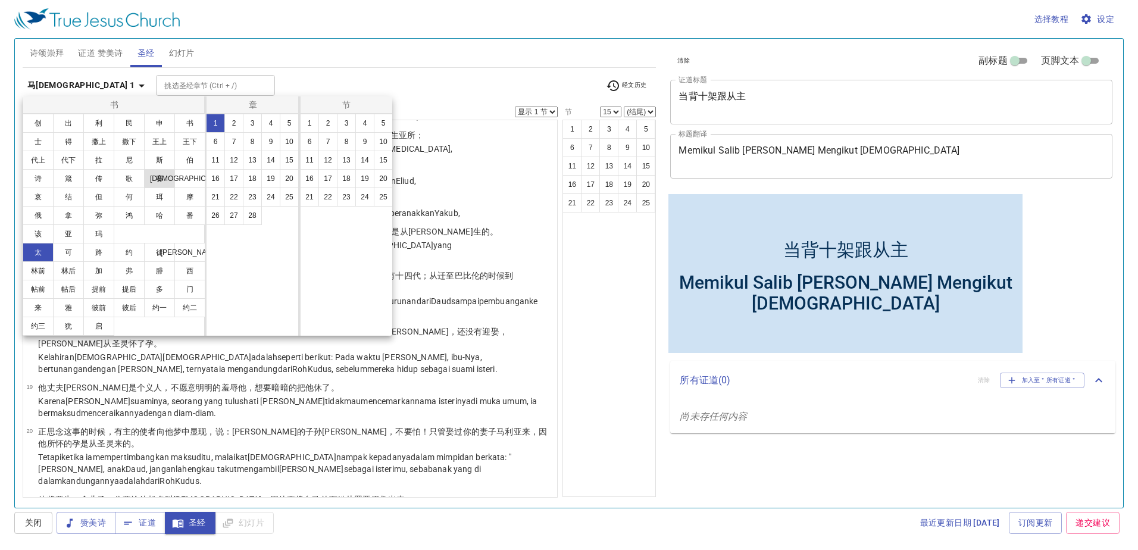
scroll to position [0, 0]
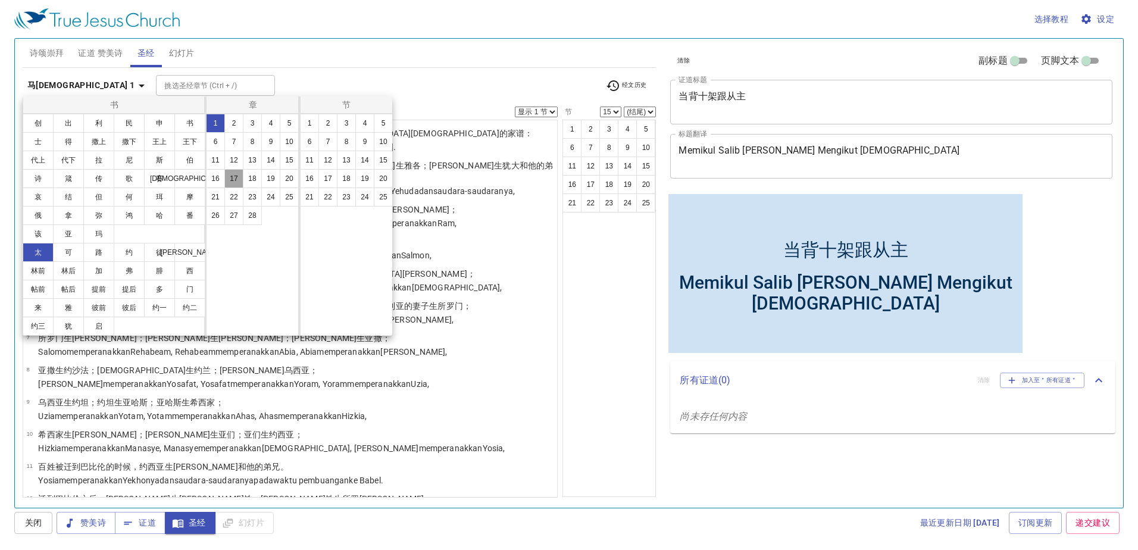
click at [227, 178] on button "17" at bounding box center [233, 178] width 19 height 19
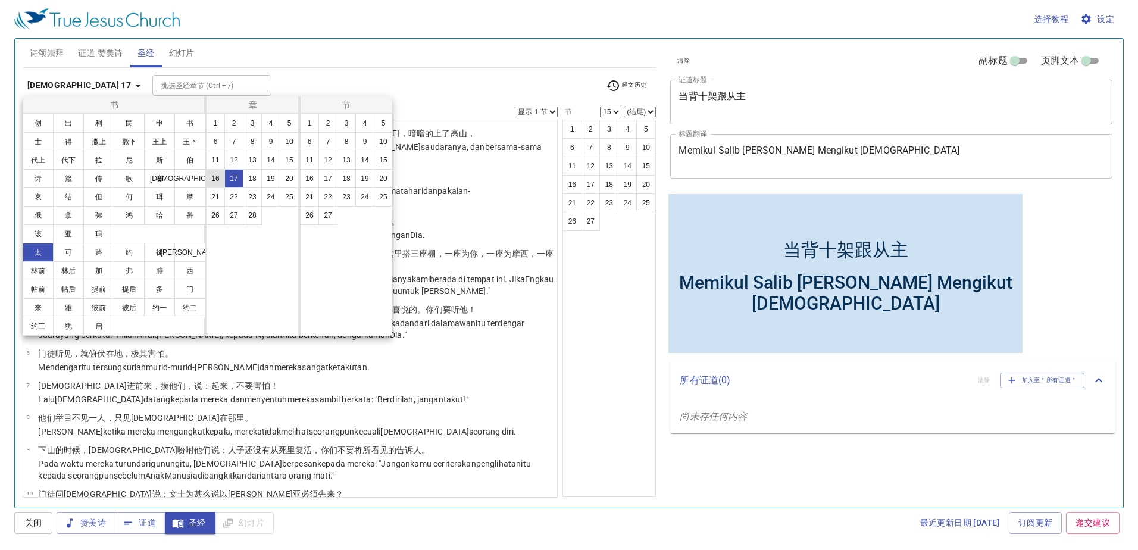
drag, startPoint x: 220, startPoint y: 180, endPoint x: 251, endPoint y: 184, distance: 30.6
click at [220, 181] on button "16" at bounding box center [215, 178] width 19 height 19
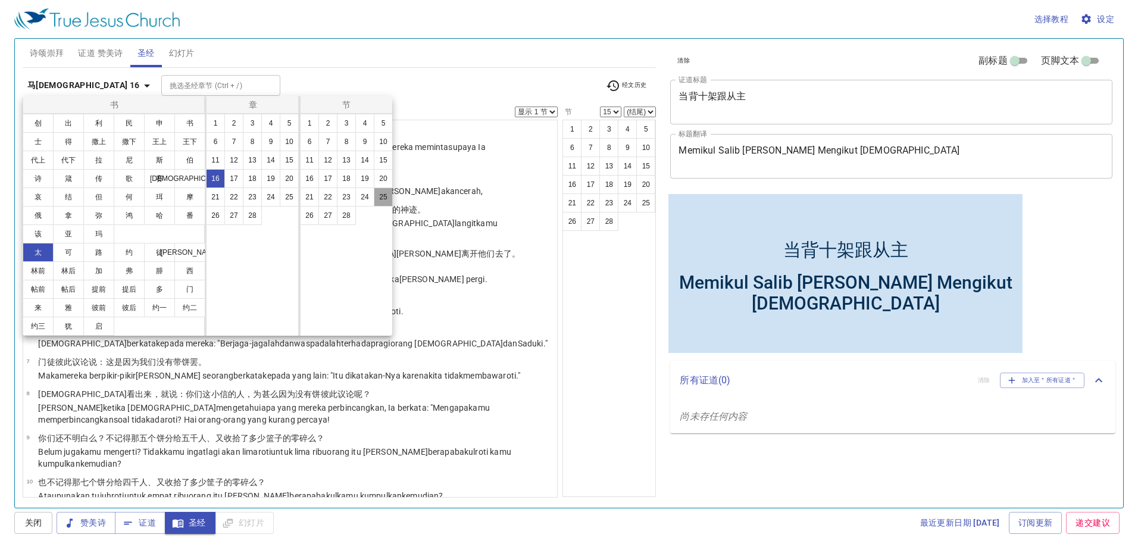
click at [377, 196] on button "25" at bounding box center [383, 197] width 19 height 19
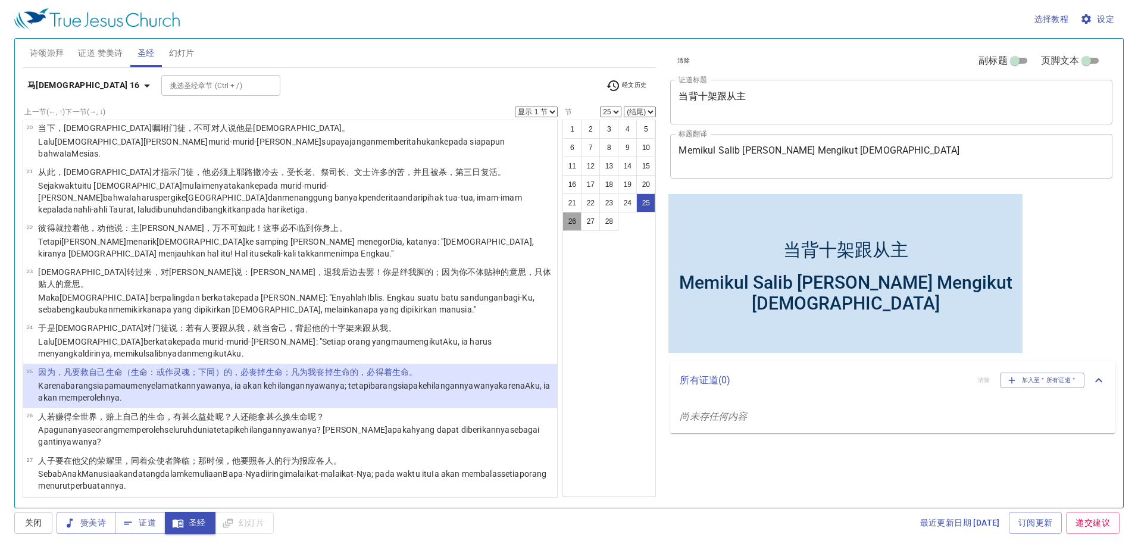
click at [566, 223] on button "26" at bounding box center [572, 221] width 19 height 19
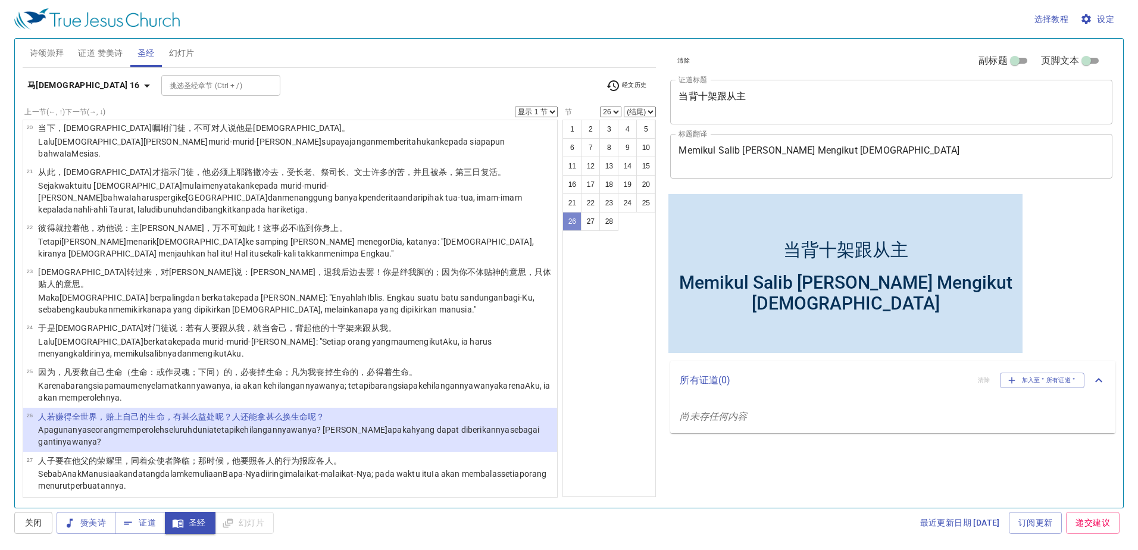
click at [578, 231] on button "26" at bounding box center [572, 221] width 19 height 19
click at [584, 218] on button "27" at bounding box center [590, 221] width 19 height 19
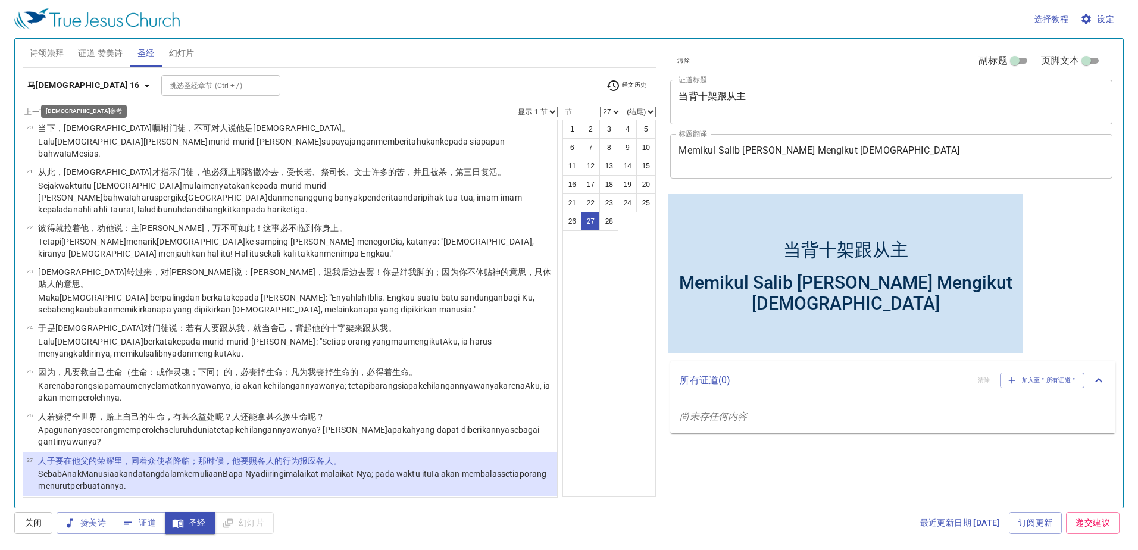
click at [46, 92] on button "马[DEMOGRAPHIC_DATA] 16" at bounding box center [91, 85] width 136 height 22
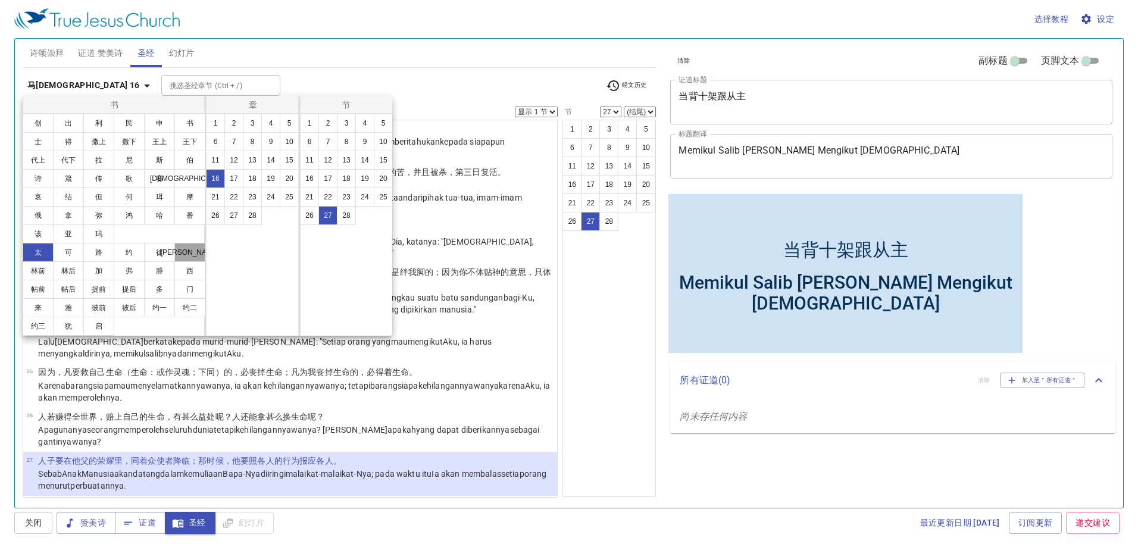
click at [179, 258] on button "[PERSON_NAME]" at bounding box center [189, 252] width 31 height 19
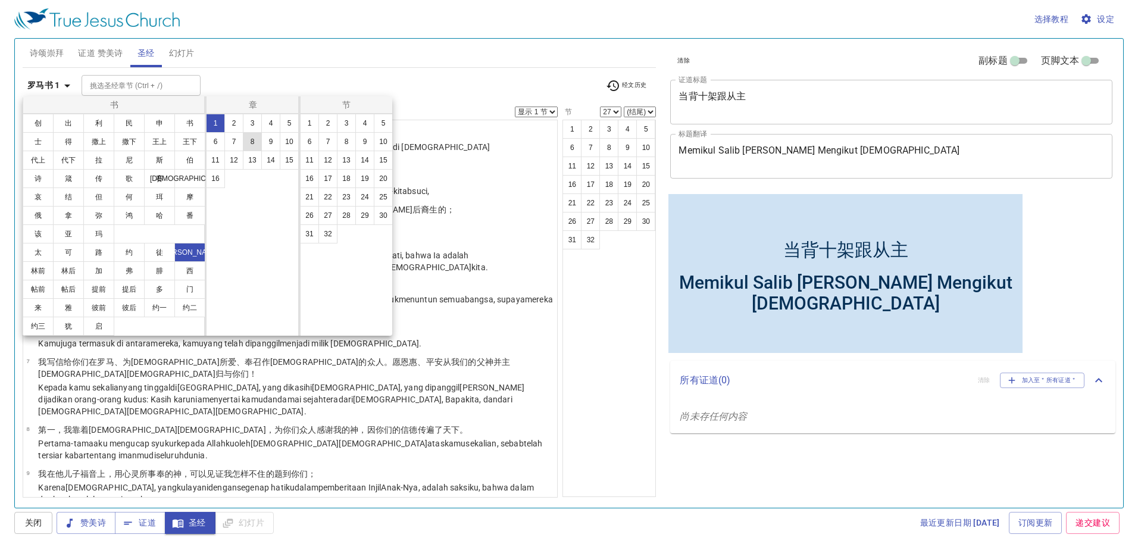
click at [257, 138] on button "8" at bounding box center [252, 141] width 19 height 19
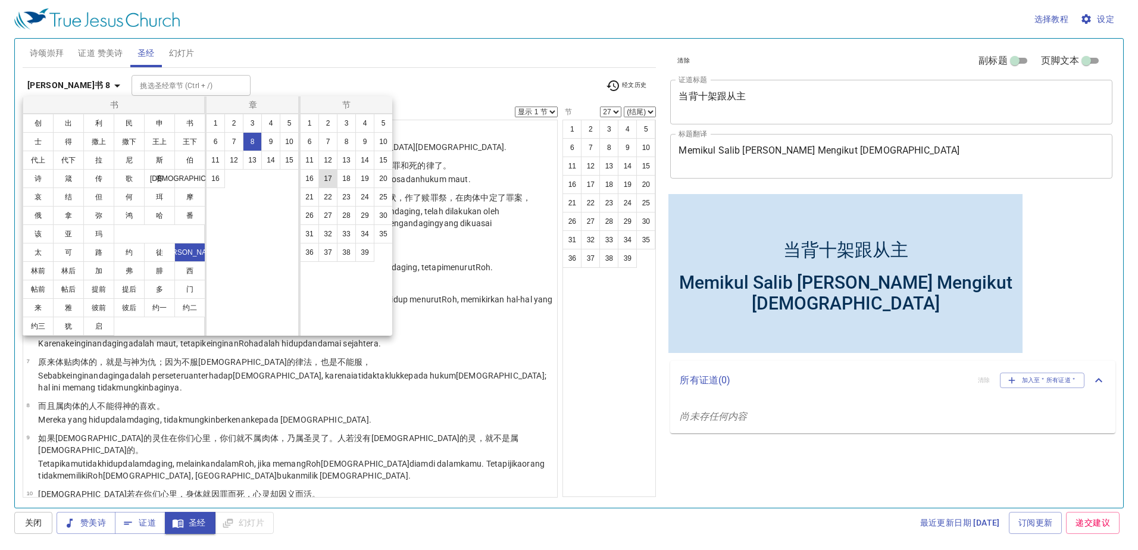
click at [335, 186] on button "17" at bounding box center [328, 178] width 19 height 19
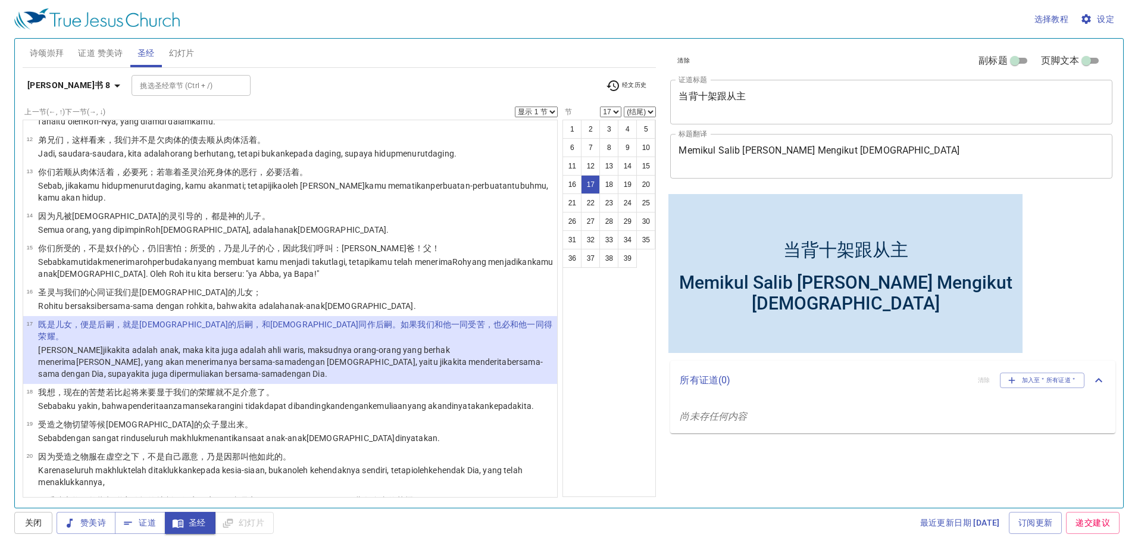
click at [110, 88] on icon "button" at bounding box center [117, 86] width 14 height 14
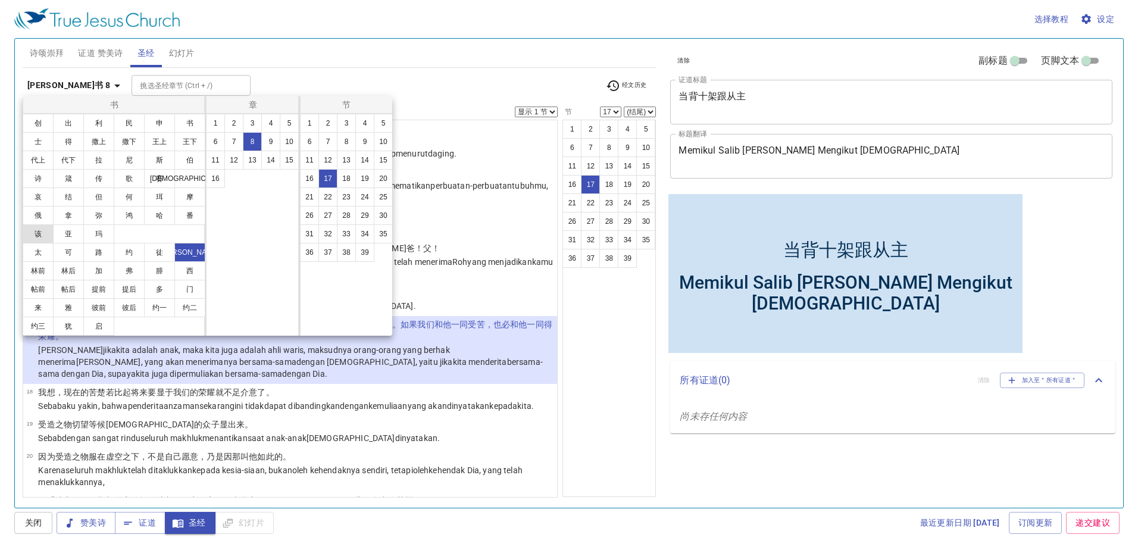
click at [46, 234] on button "该" at bounding box center [38, 233] width 31 height 19
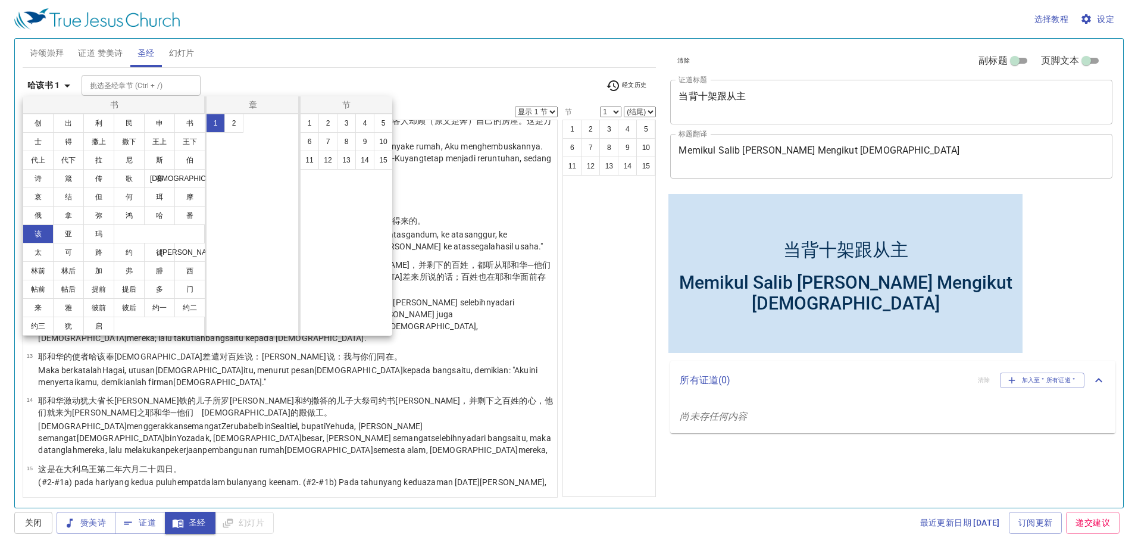
scroll to position [0, 0]
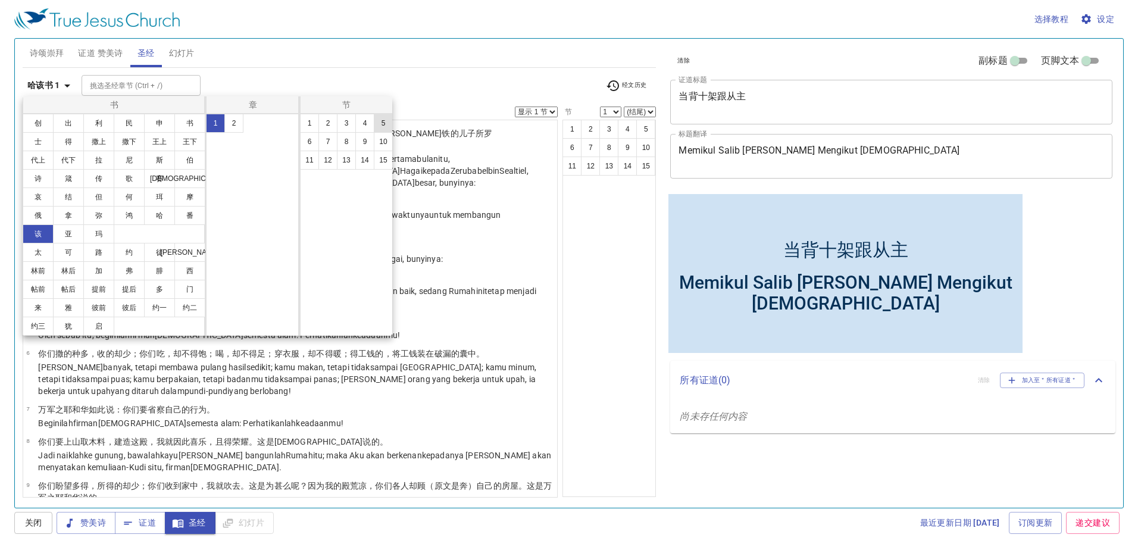
click at [380, 127] on button "5" at bounding box center [383, 123] width 19 height 19
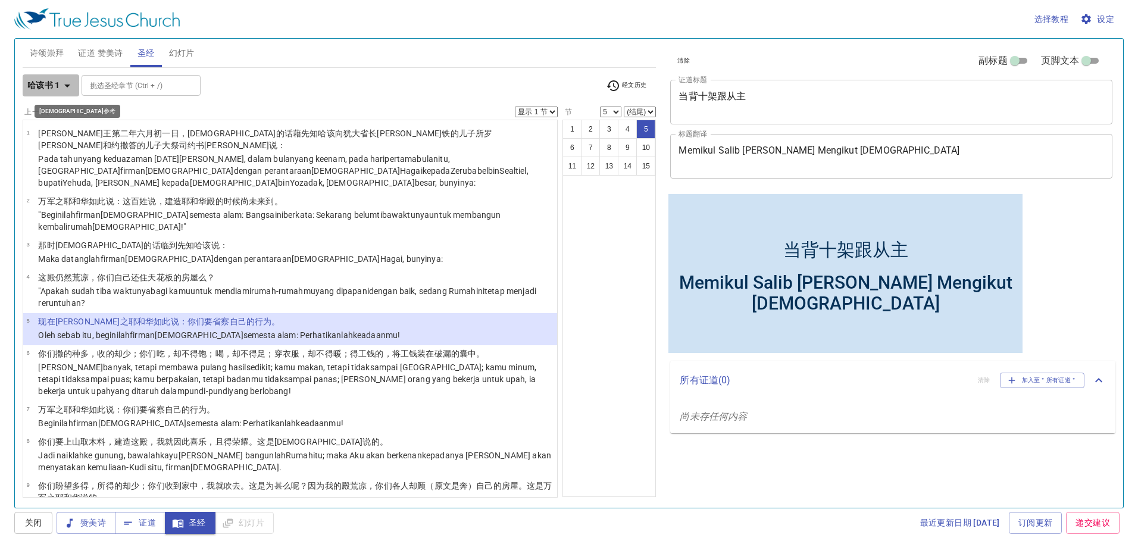
click at [27, 83] on b "哈该书 1" at bounding box center [43, 85] width 33 height 15
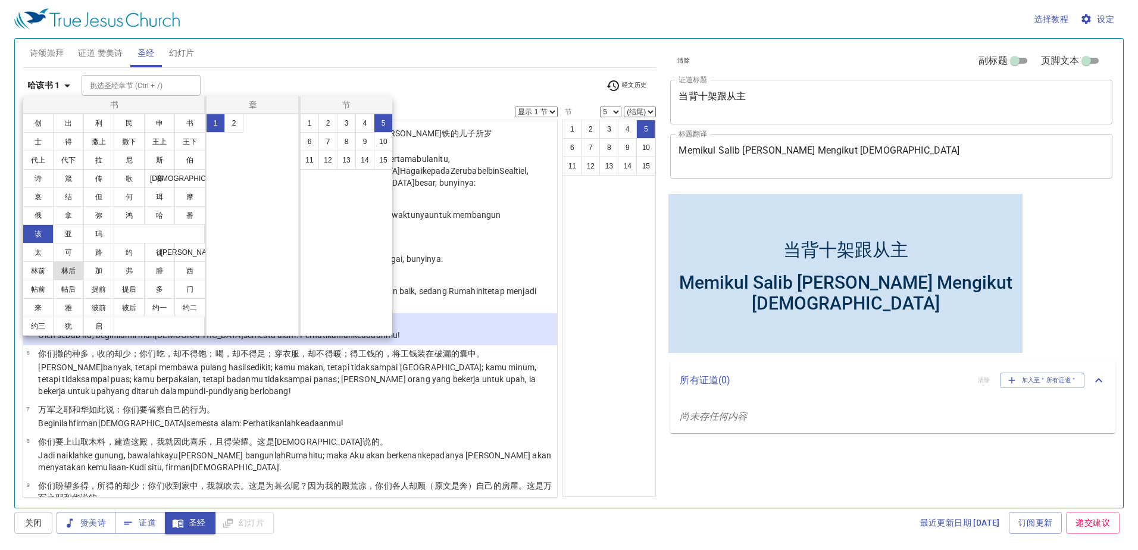
click at [74, 279] on button "林后" at bounding box center [68, 270] width 31 height 19
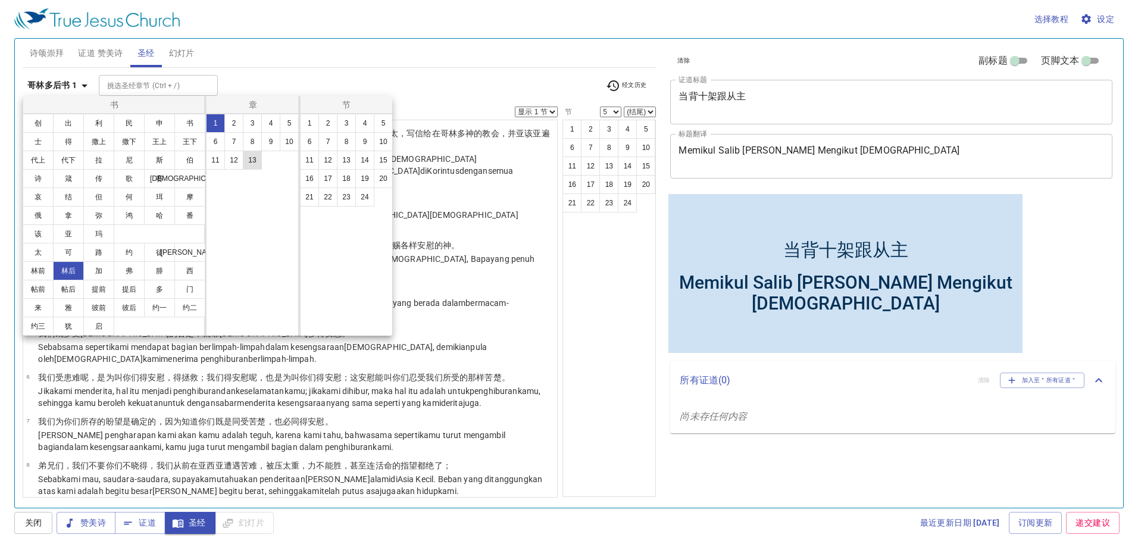
click at [244, 164] on button "13" at bounding box center [252, 160] width 19 height 19
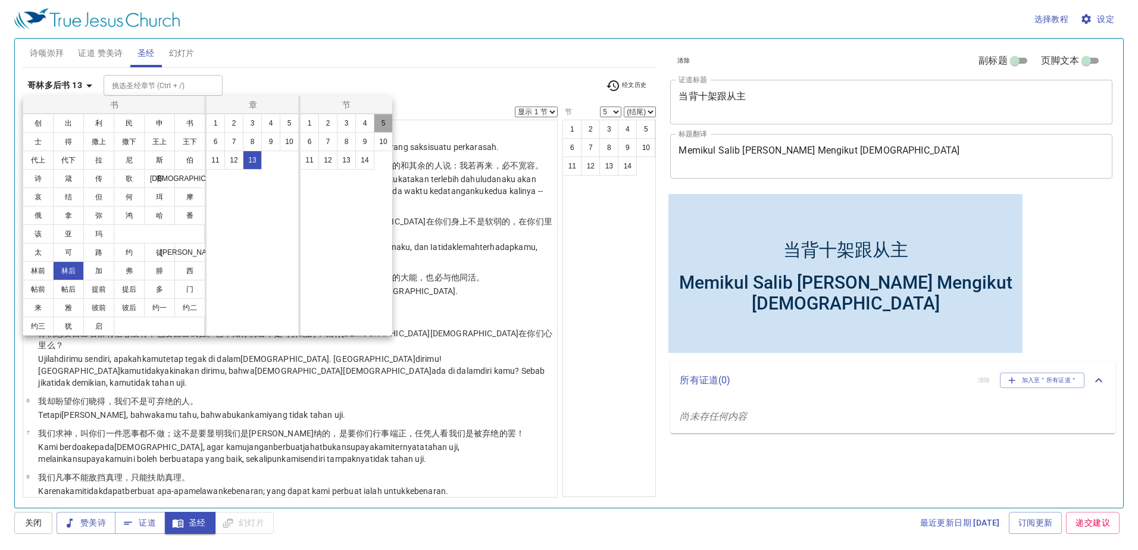
click at [375, 129] on button "5" at bounding box center [383, 123] width 19 height 19
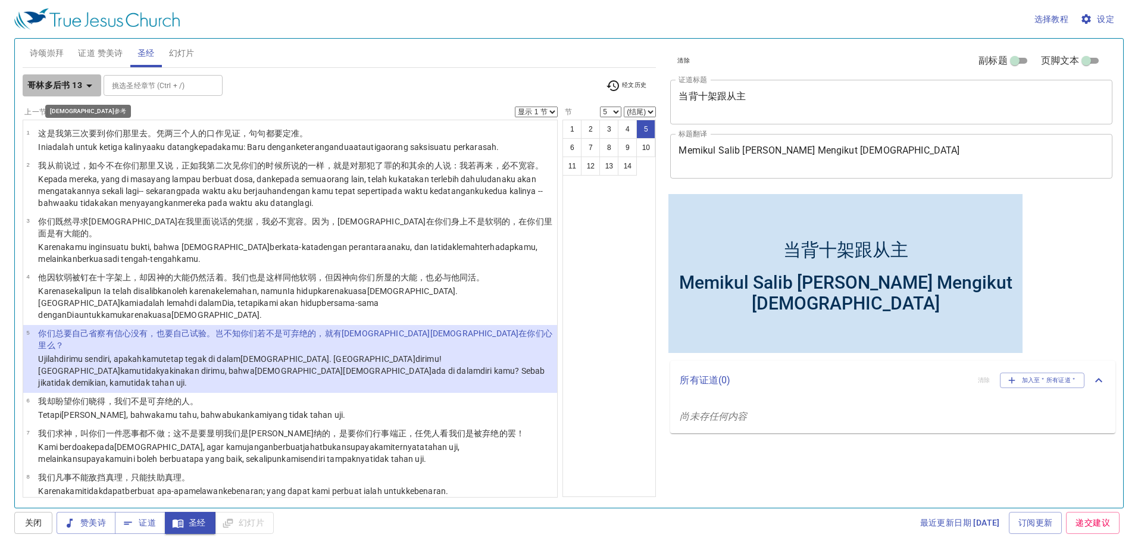
click at [61, 82] on b "哥林多后书 13" at bounding box center [54, 85] width 55 height 15
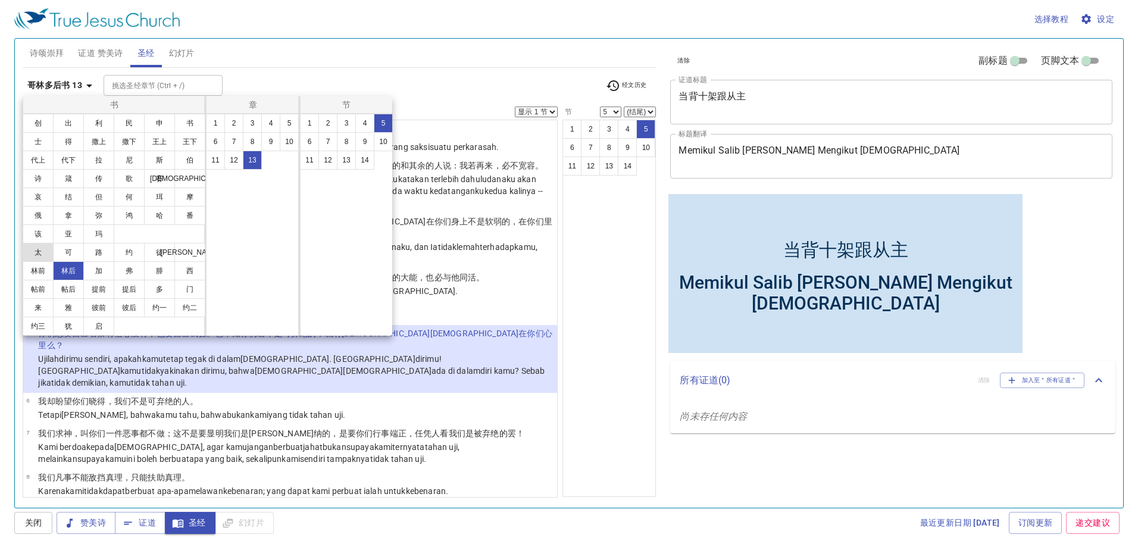
click at [45, 251] on button "太" at bounding box center [38, 252] width 31 height 19
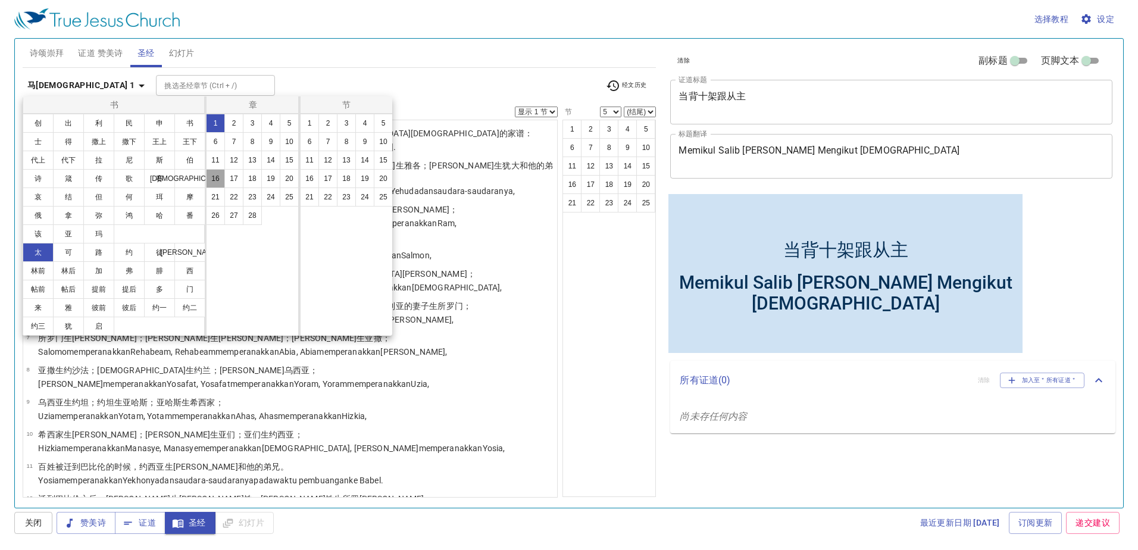
click at [221, 182] on button "16" at bounding box center [215, 178] width 19 height 19
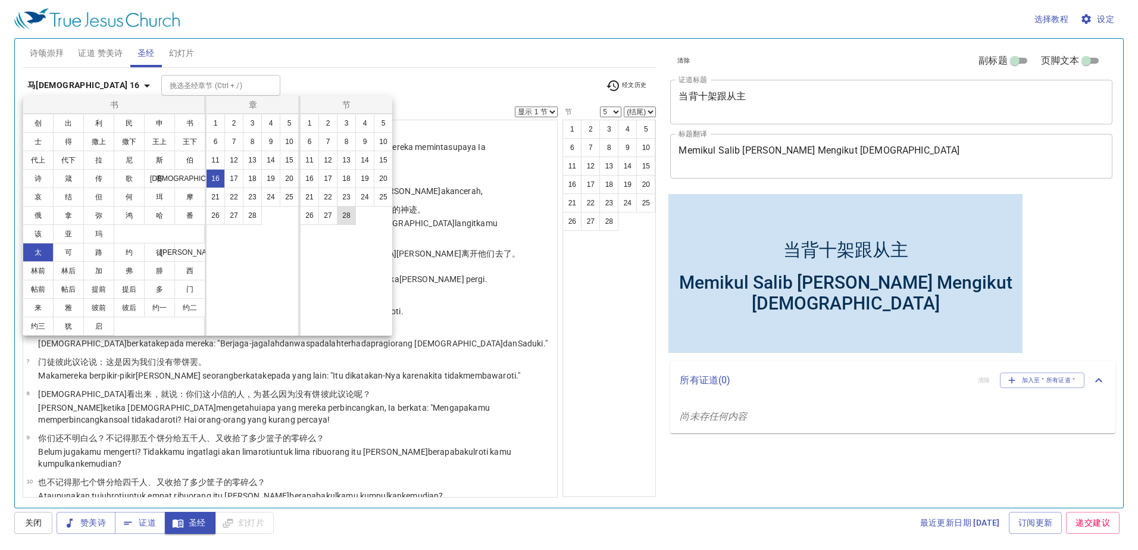
click at [354, 222] on button "28" at bounding box center [346, 215] width 19 height 19
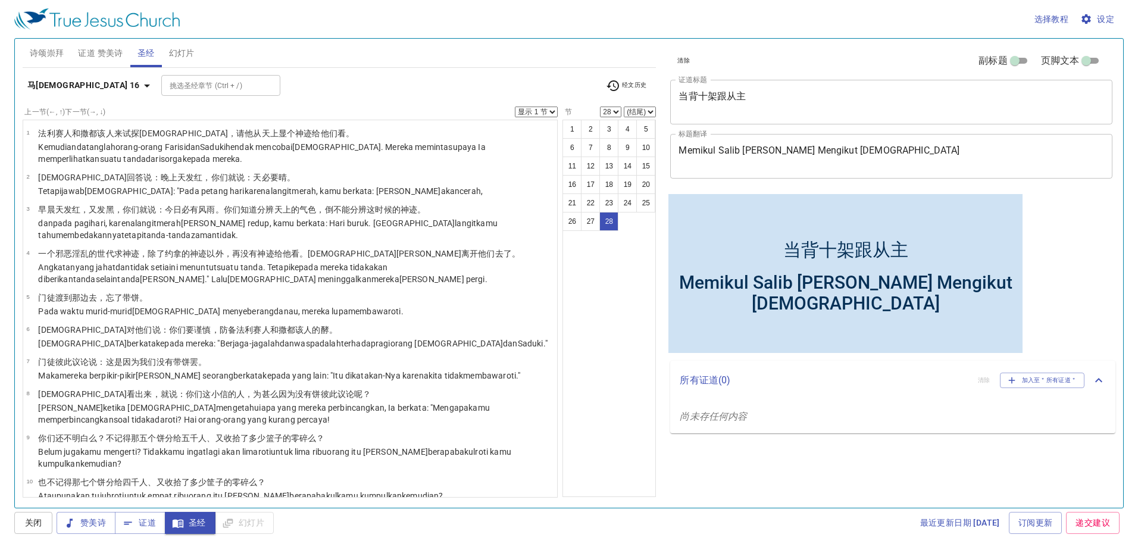
scroll to position [759, 0]
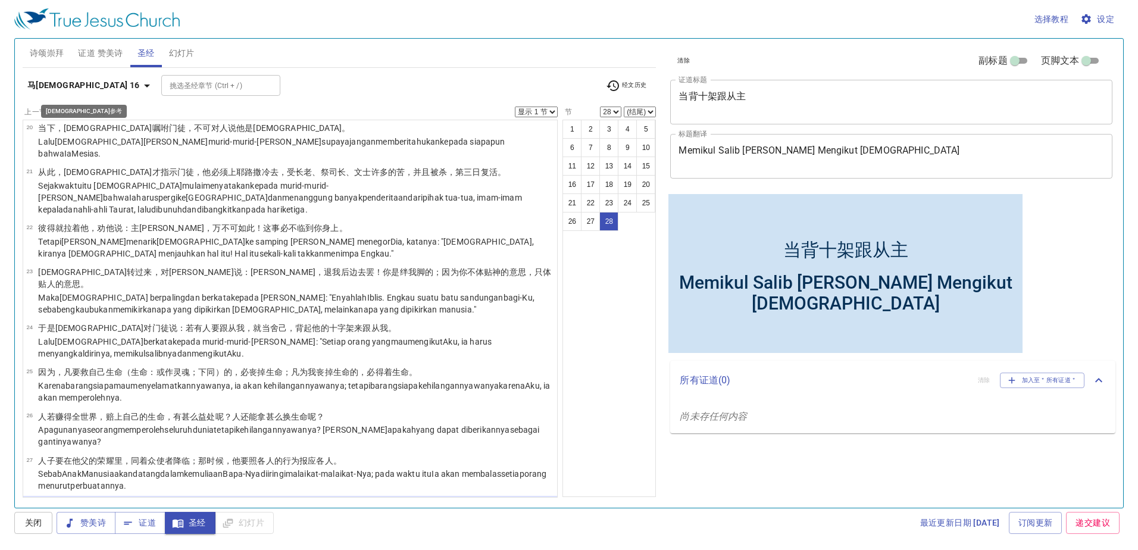
click at [140, 86] on icon "button" at bounding box center [147, 86] width 14 height 14
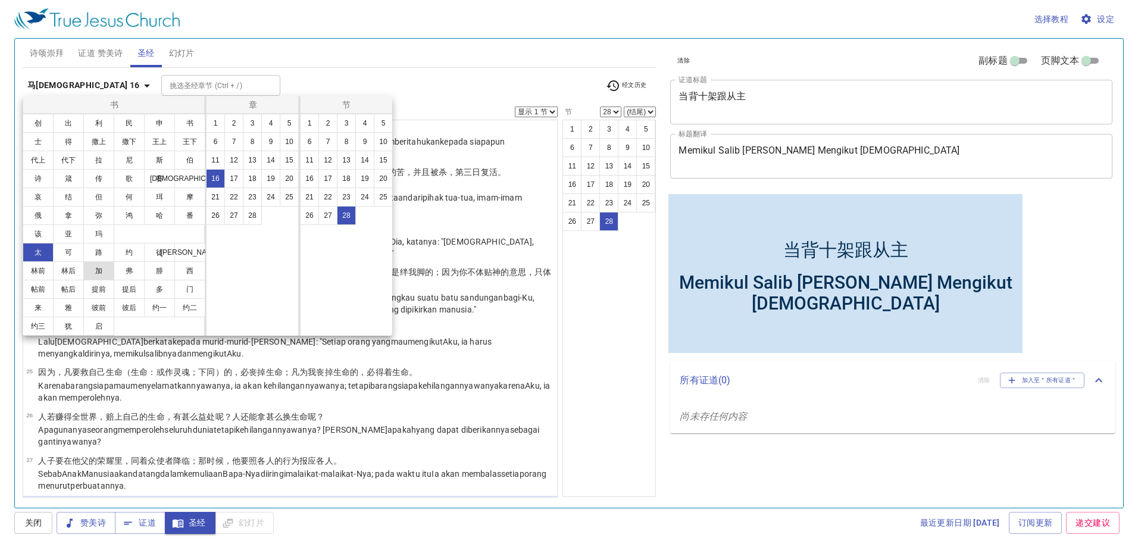
drag, startPoint x: 102, startPoint y: 277, endPoint x: 117, endPoint y: 266, distance: 19.2
click at [102, 277] on button "加" at bounding box center [98, 270] width 31 height 19
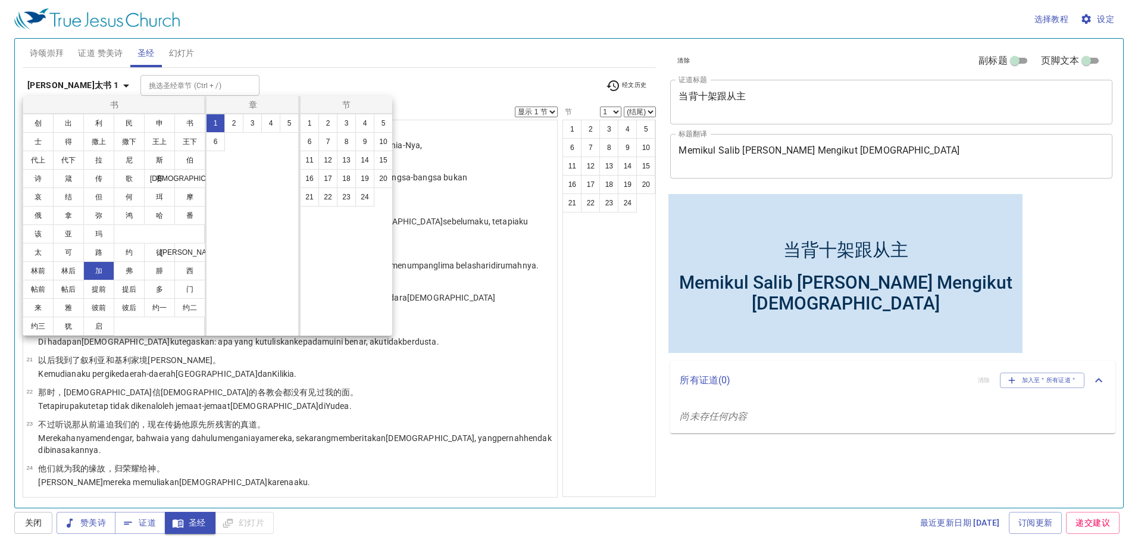
scroll to position [0, 0]
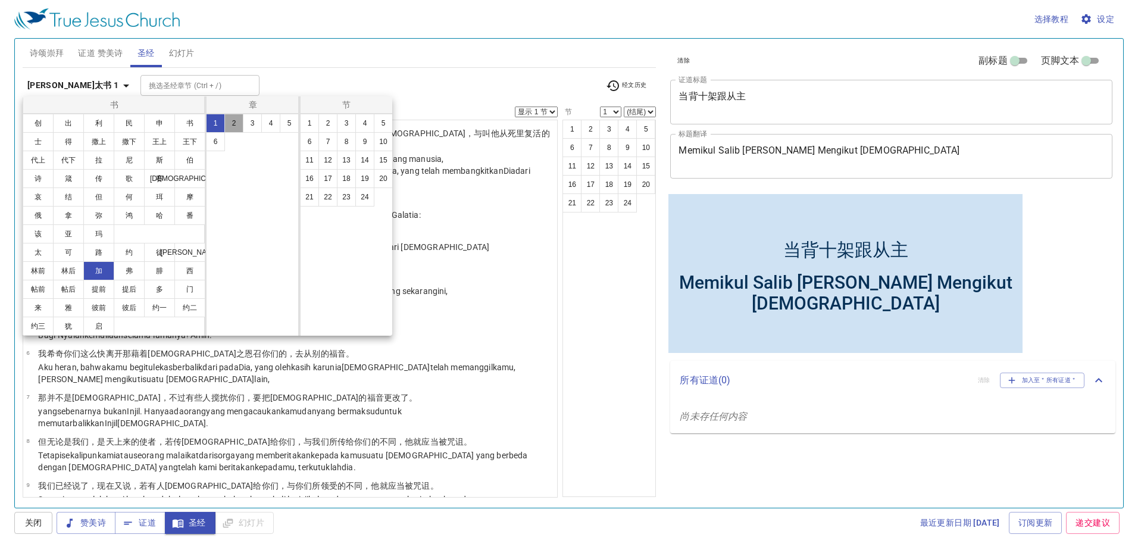
click at [236, 129] on button "2" at bounding box center [233, 123] width 19 height 19
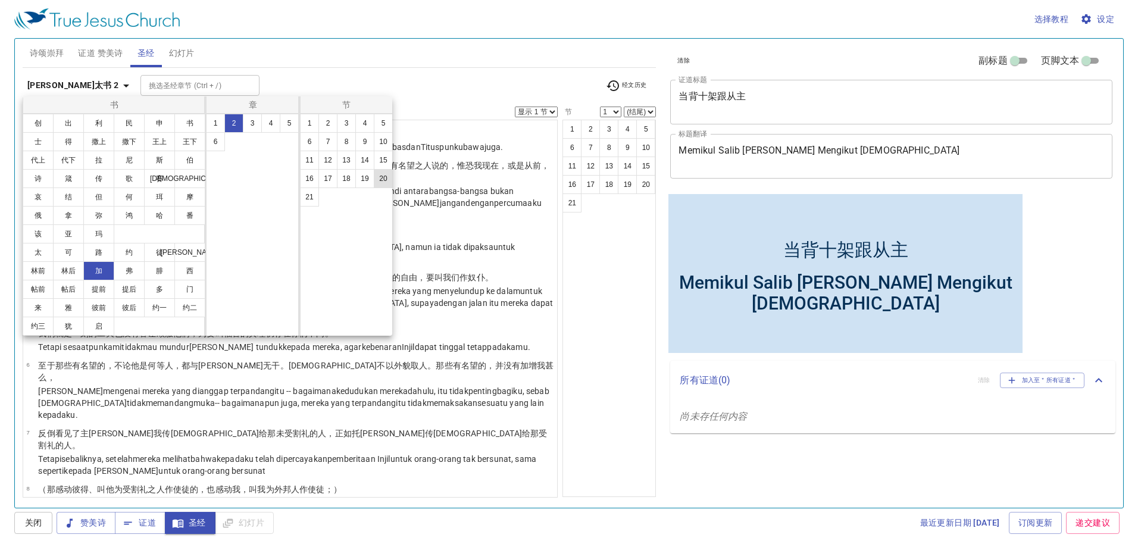
click at [386, 177] on button "20" at bounding box center [383, 178] width 19 height 19
select select "20"
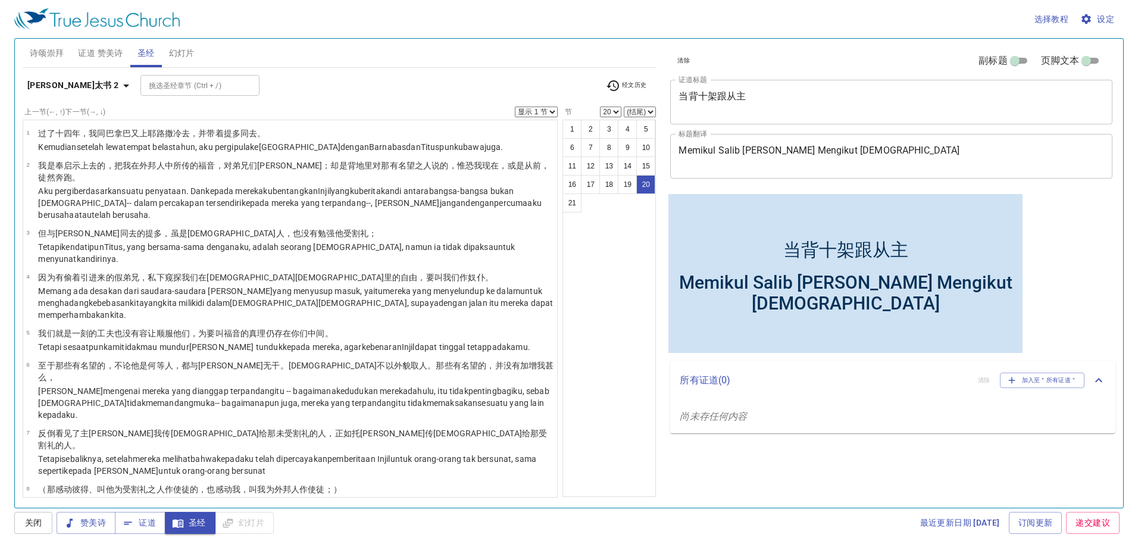
scroll to position [546, 0]
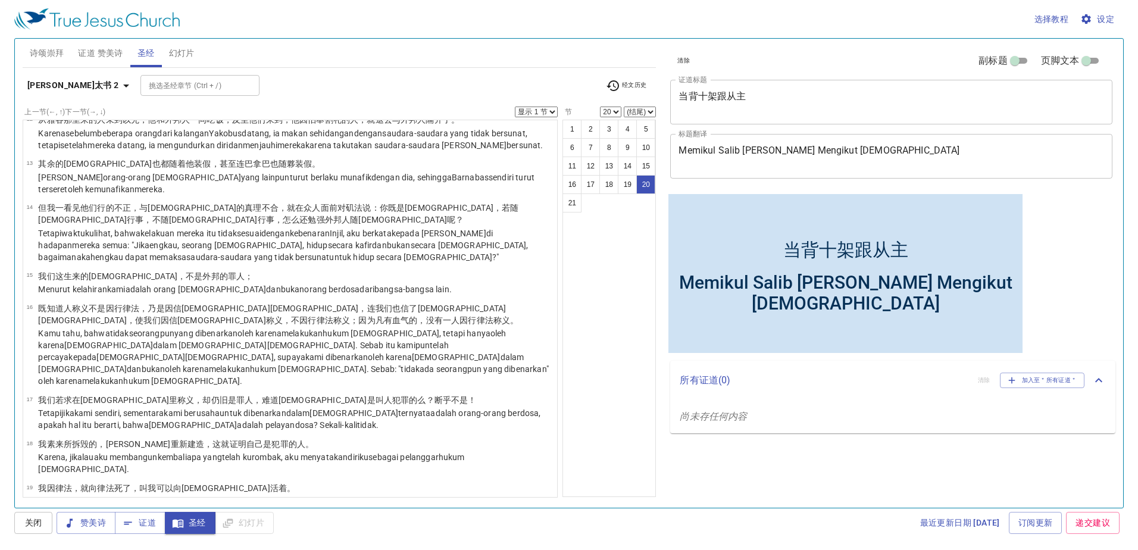
click at [37, 535] on div "选择教程 设定 诗颂崇拜 证道 赞美诗 圣经 幻灯片 诗歌搜寻 诗歌搜寻 清除 播放音频 诗颂崇拜还未选赞美诗 诗歌搜寻 诗歌搜寻 清除 播放音频 证道还未选…" at bounding box center [569, 275] width 1138 height 550
click at [37, 530] on span "关闭" at bounding box center [33, 523] width 19 height 15
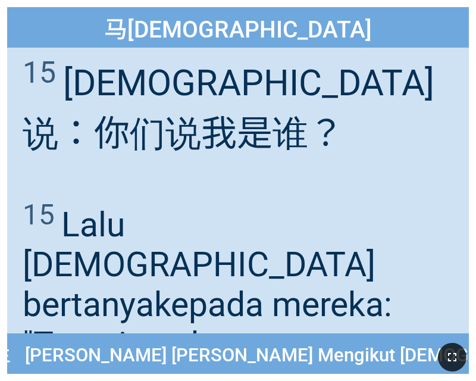
click at [449, 348] on button "button" at bounding box center [452, 357] width 29 height 29
